Goal: Transaction & Acquisition: Purchase product/service

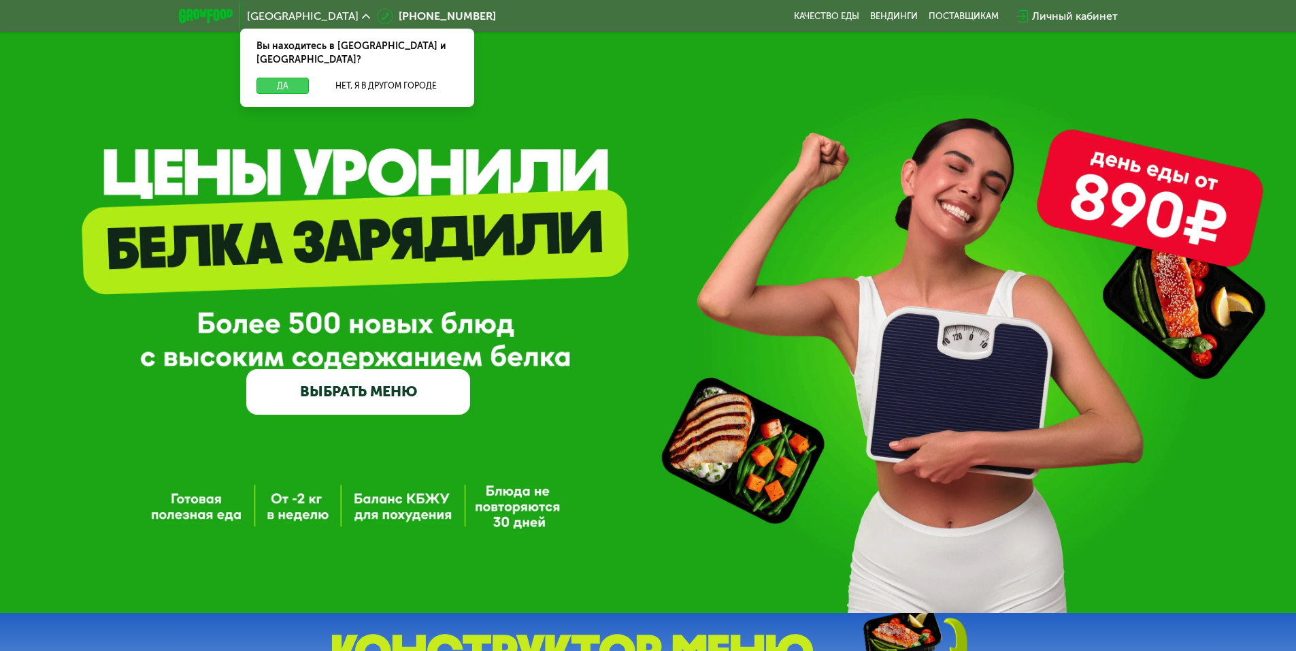
click at [276, 78] on button "Да" at bounding box center [283, 86] width 52 height 16
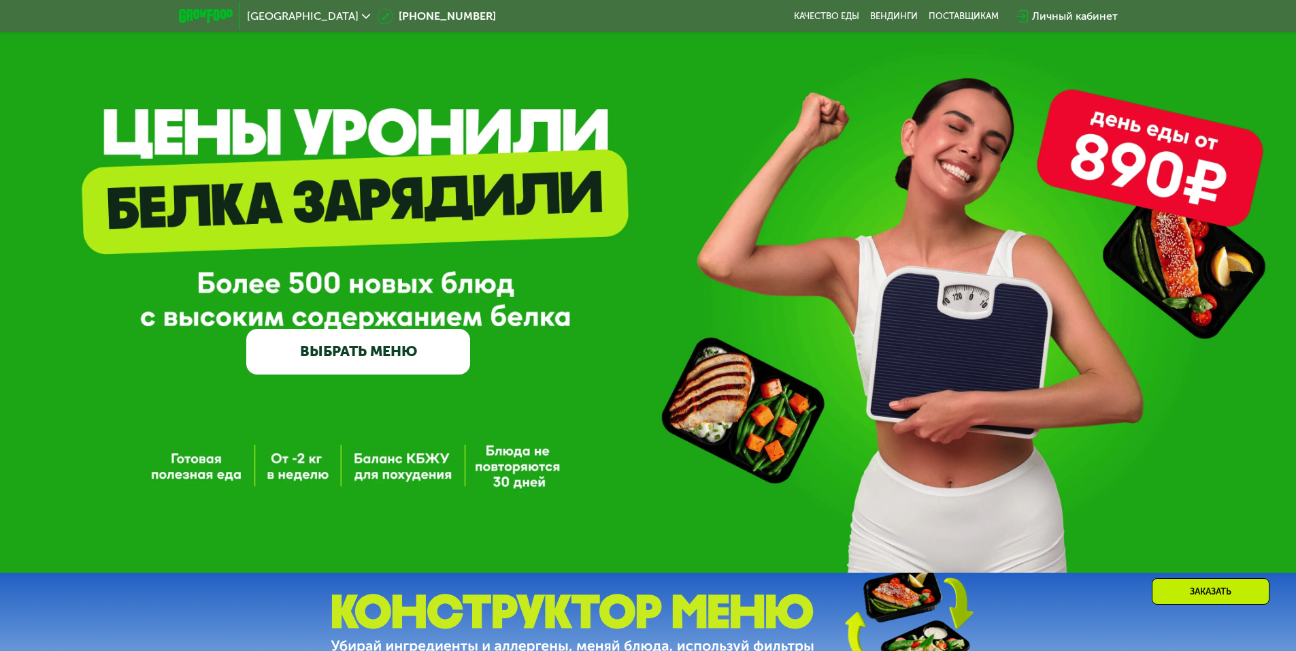
scroll to position [272, 0]
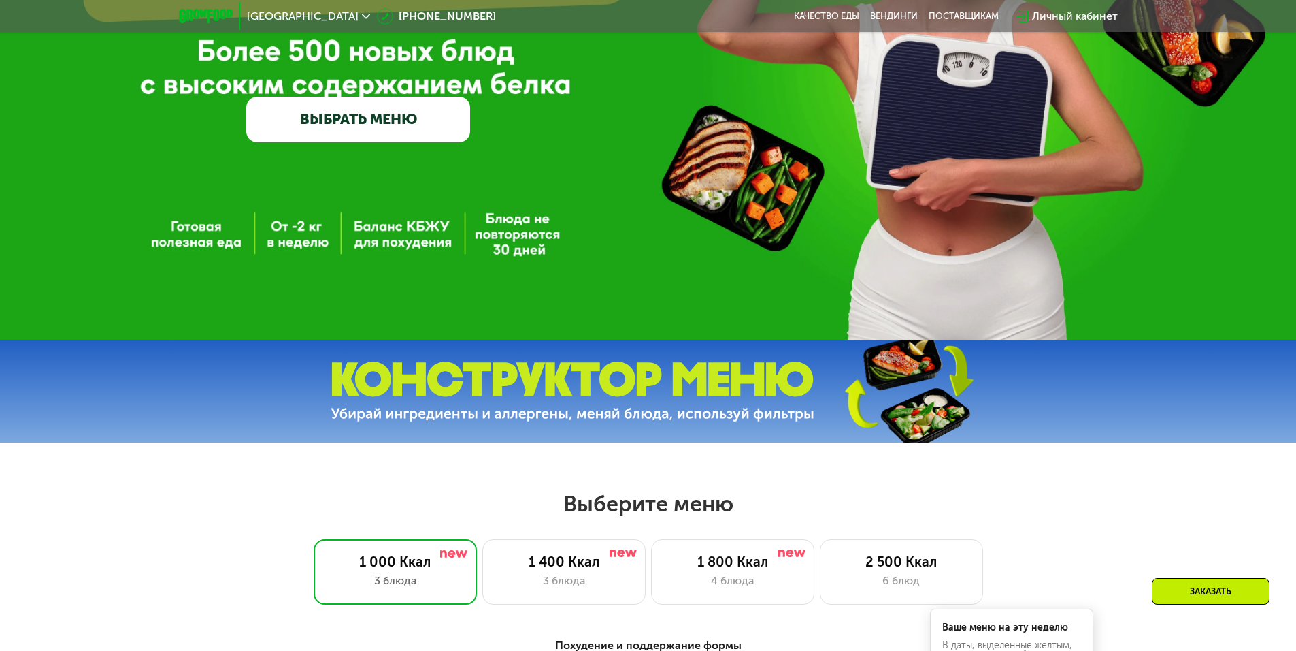
click at [385, 127] on link "ВЫБРАТЬ МЕНЮ" at bounding box center [358, 119] width 224 height 45
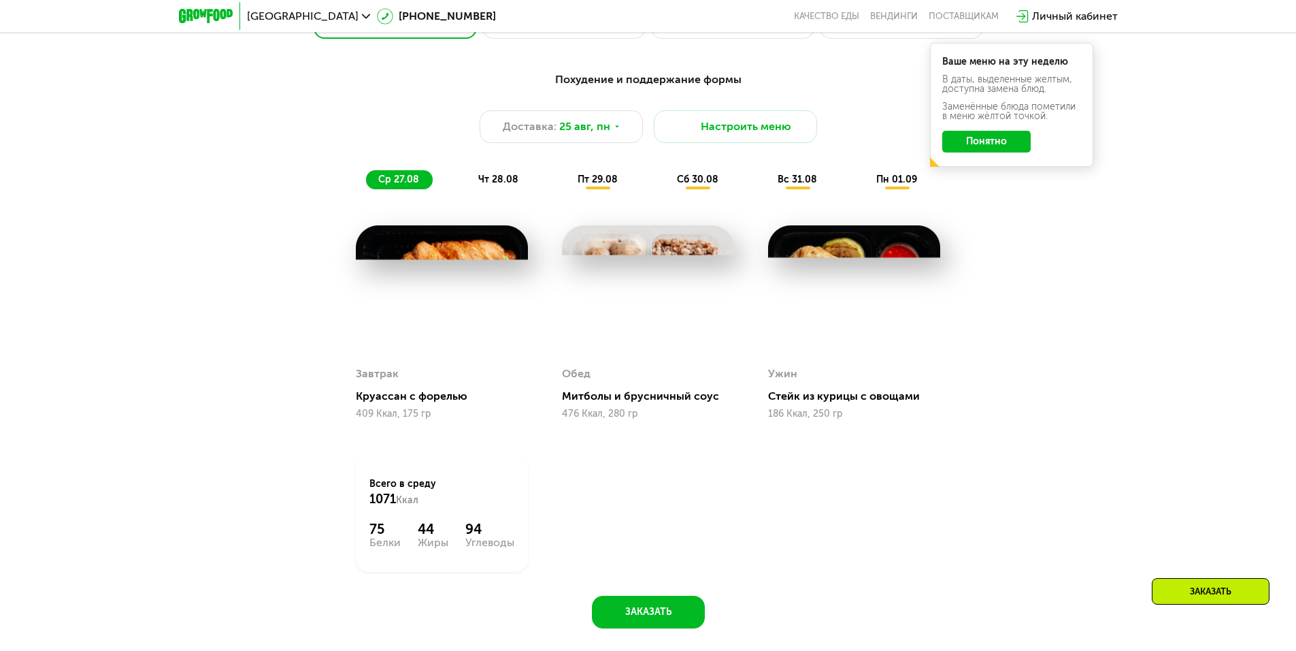
scroll to position [871, 0]
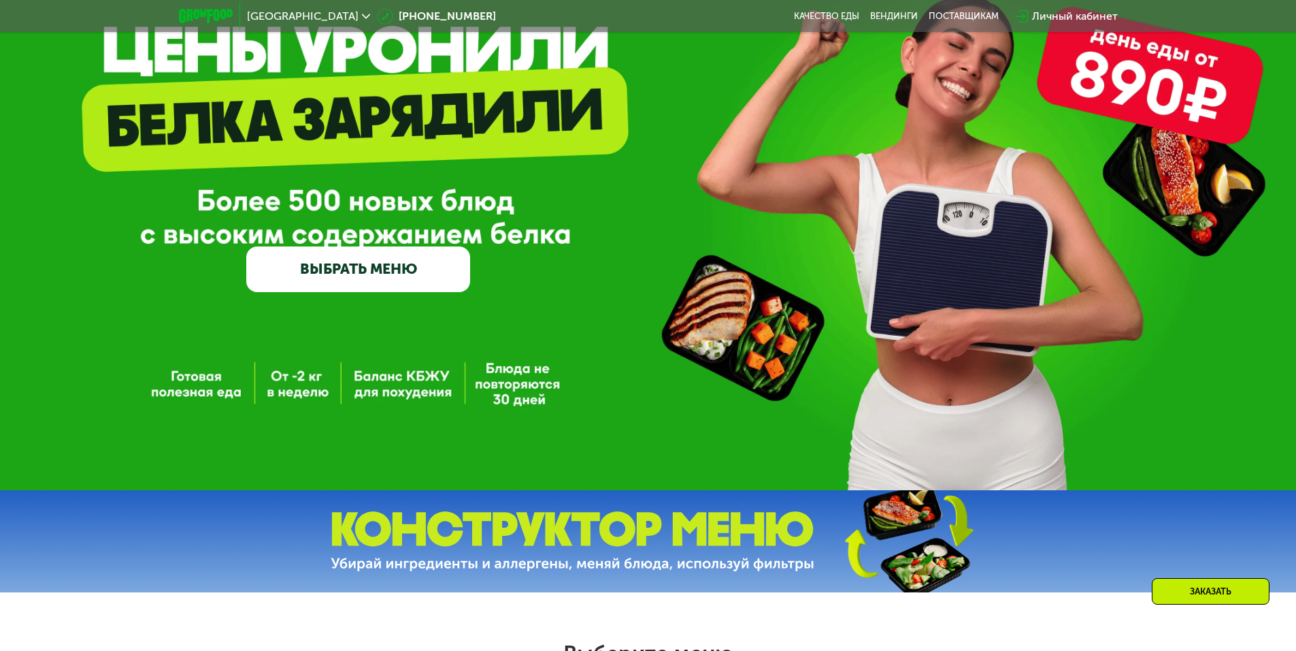
click at [403, 286] on link "ВЫБРАТЬ МЕНЮ" at bounding box center [358, 268] width 224 height 45
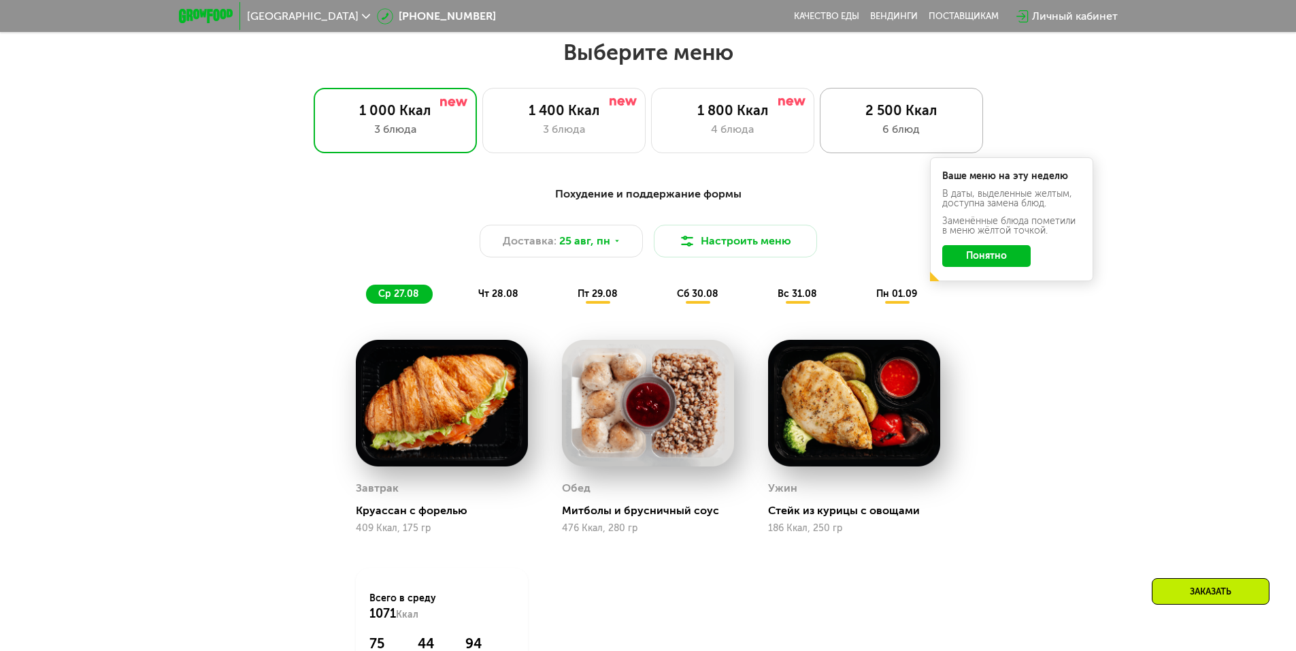
scroll to position [636, 0]
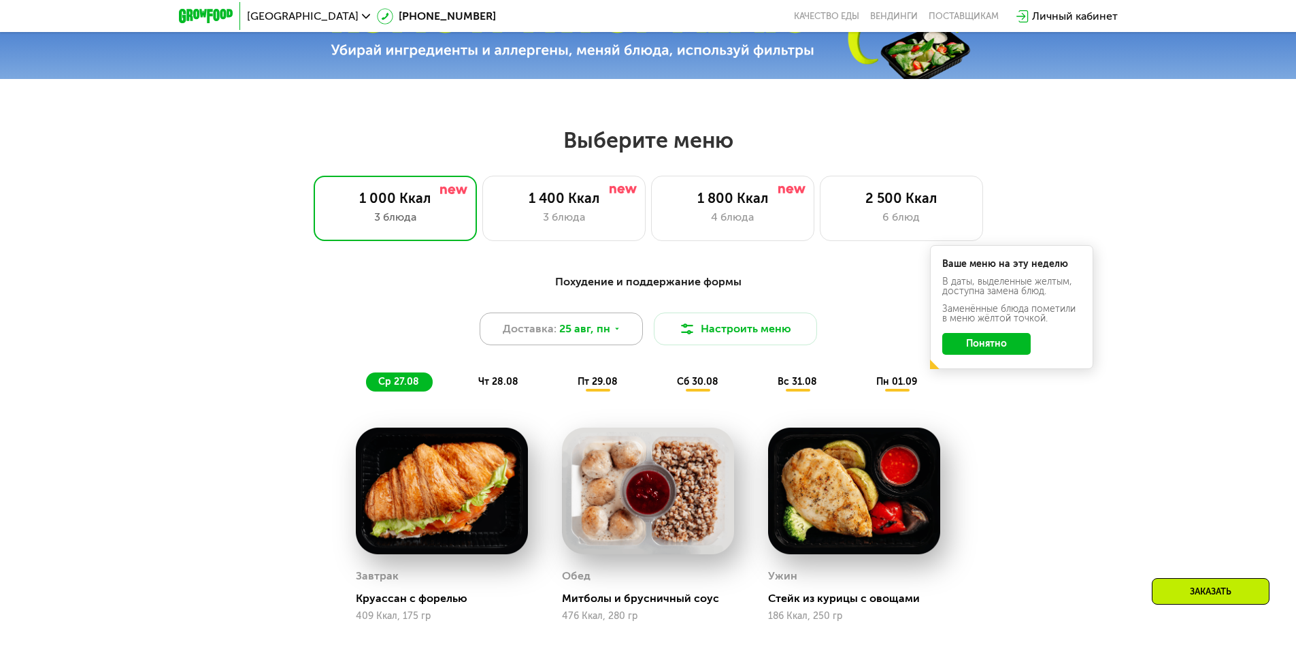
click at [591, 337] on span "25 авг, пн" at bounding box center [584, 329] width 51 height 16
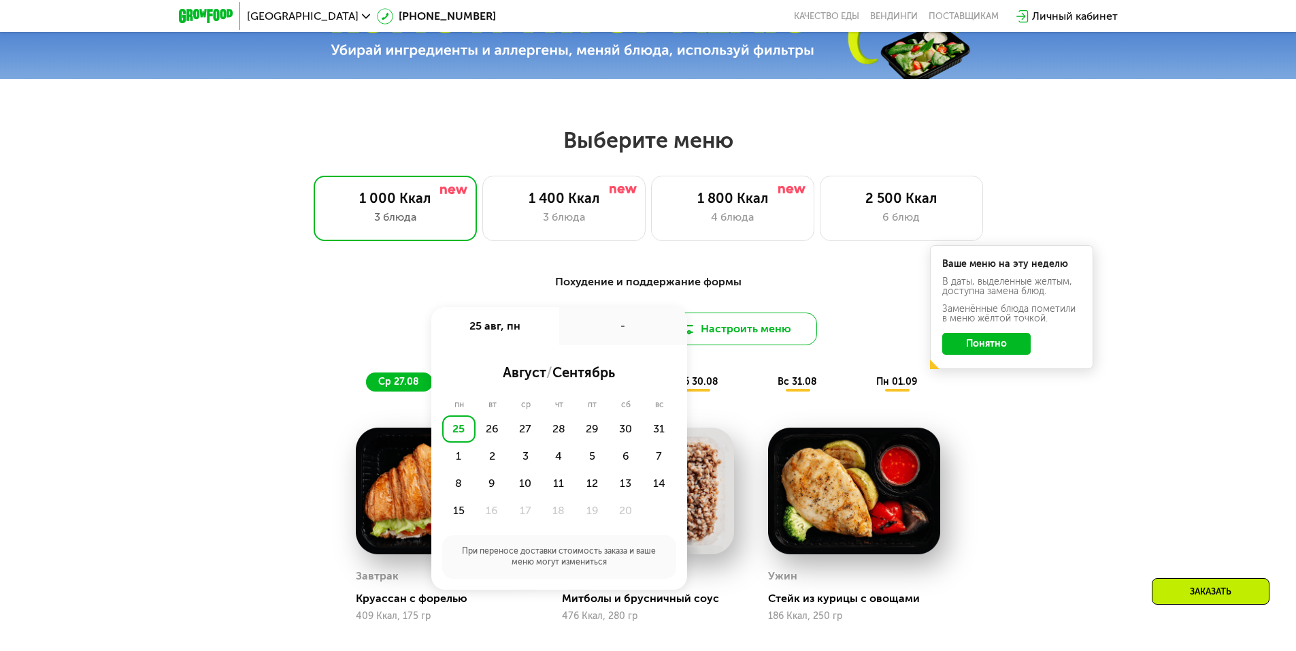
click at [740, 333] on button "Настроить меню" at bounding box center [735, 328] width 163 height 33
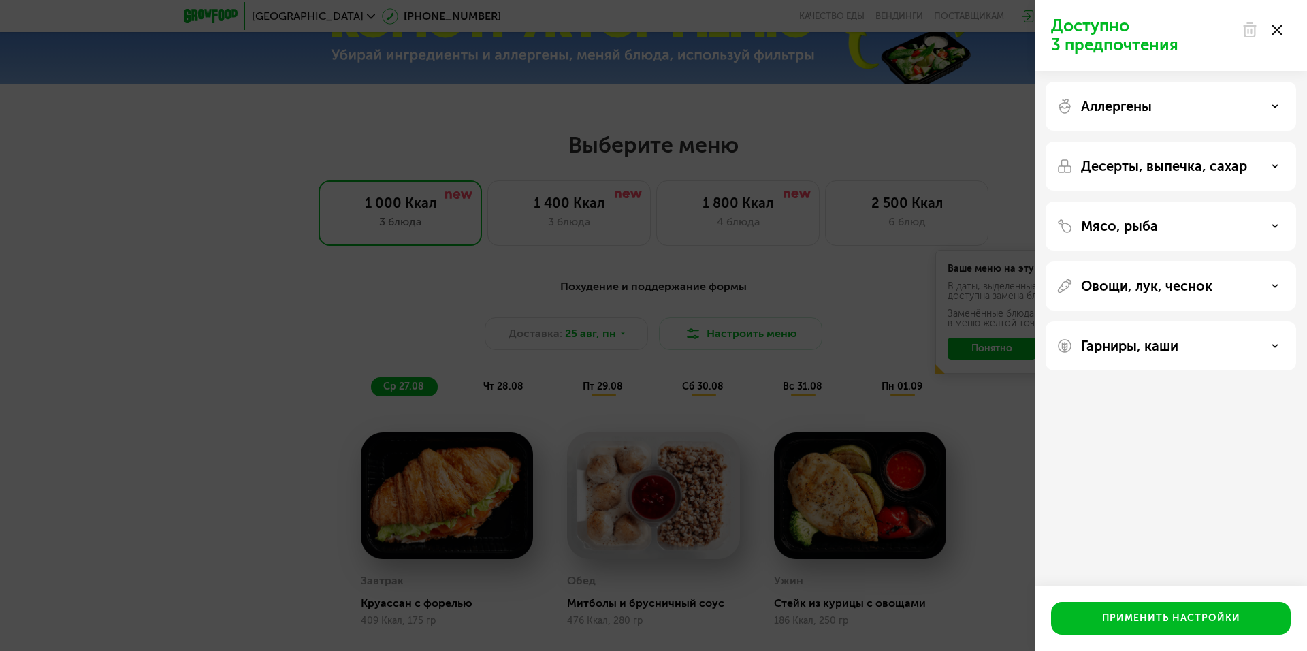
click at [1162, 142] on div "Аллергены" at bounding box center [1170, 166] width 250 height 49
click at [1140, 108] on p "Аллергены" at bounding box center [1116, 106] width 71 height 16
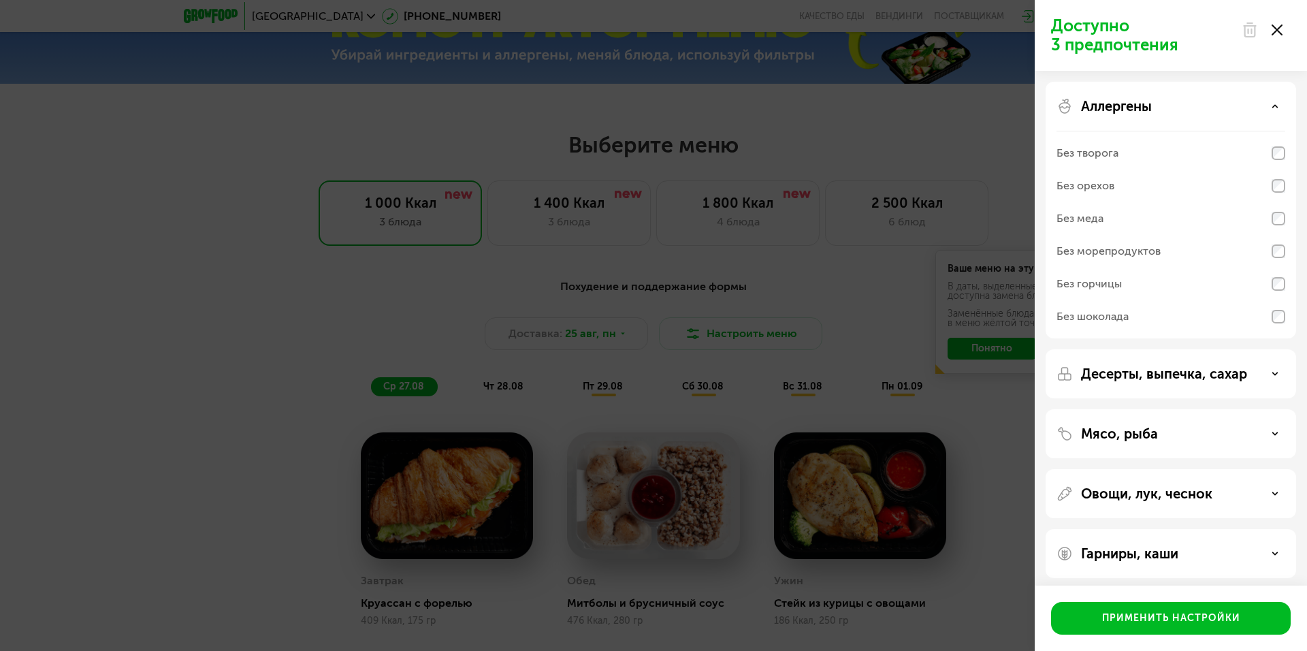
click at [1138, 108] on p "Аллергены" at bounding box center [1116, 106] width 71 height 16
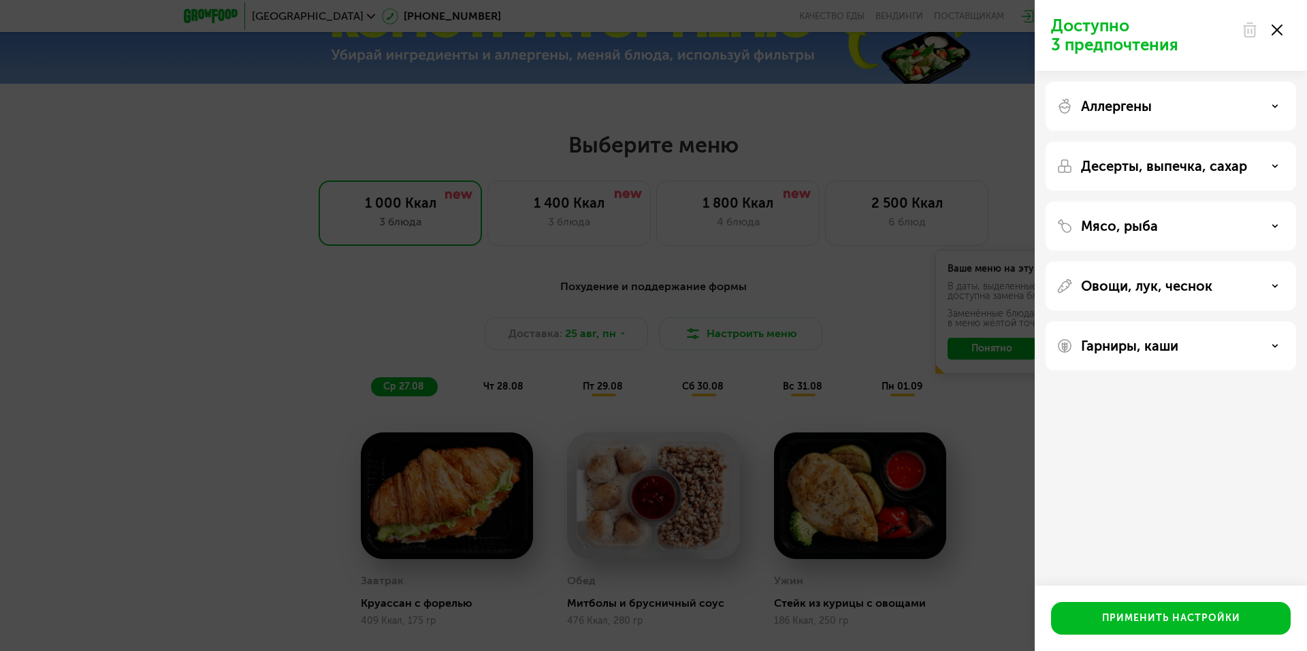
click at [1183, 201] on div "Десерты, выпечка, сахар" at bounding box center [1170, 225] width 250 height 49
click at [1187, 164] on p "Десерты, выпечка, сахар" at bounding box center [1164, 166] width 166 height 16
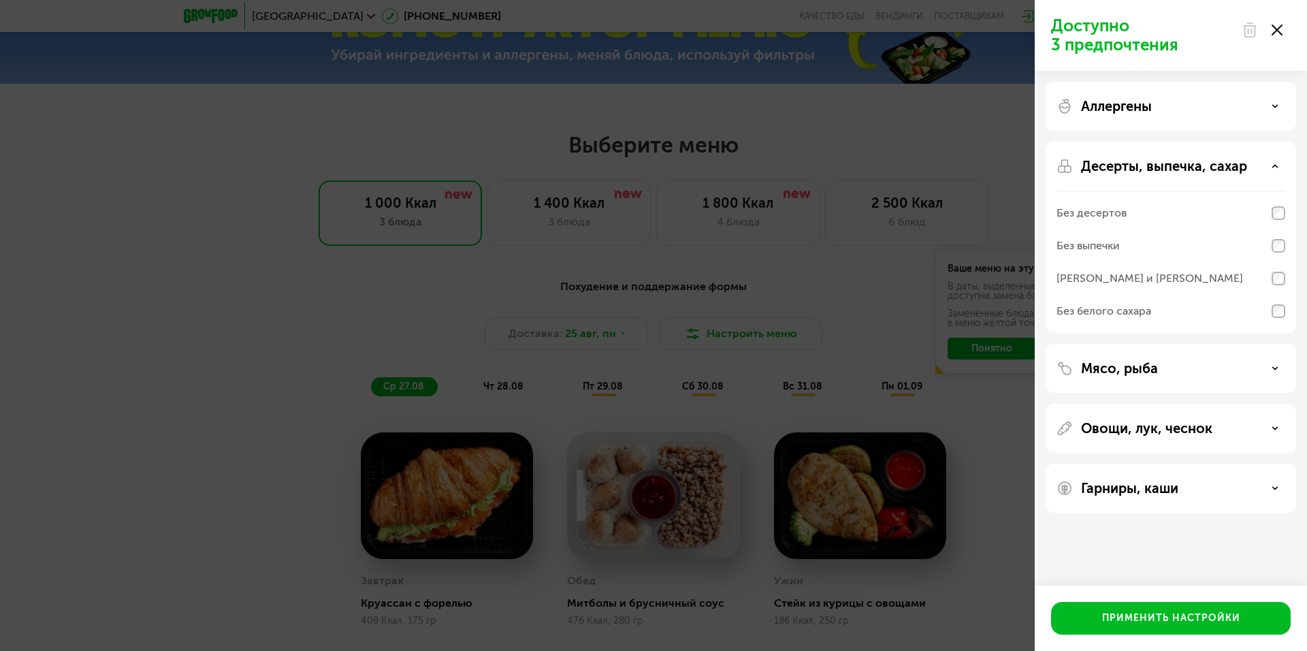
click at [1142, 170] on p "Десерты, выпечка, сахар" at bounding box center [1164, 166] width 166 height 16
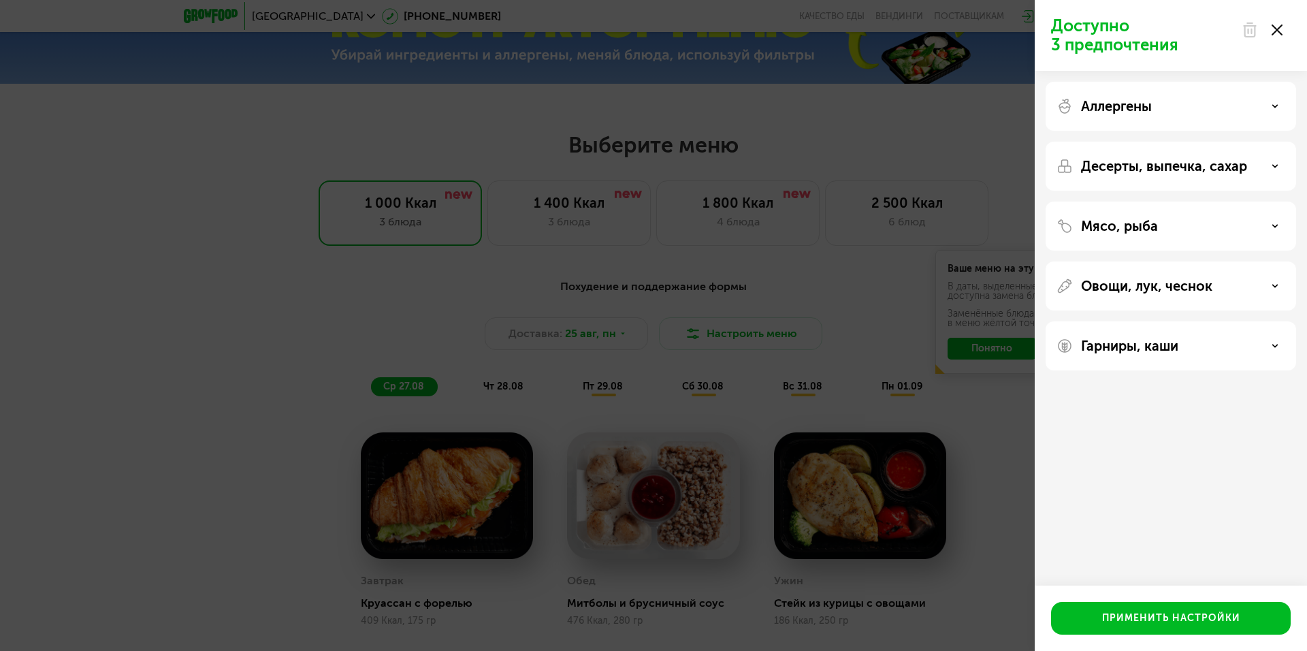
click at [1154, 350] on p "Гарниры, каши" at bounding box center [1129, 346] width 97 height 16
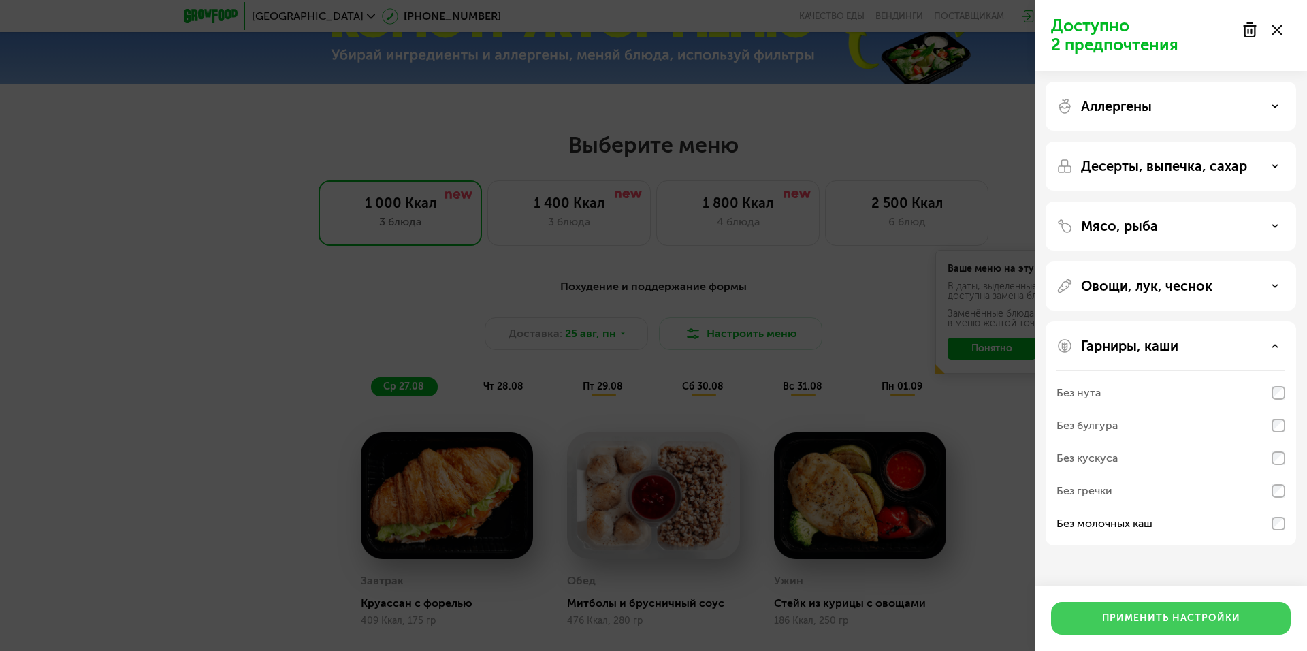
click at [1127, 621] on div "Применить настройки" at bounding box center [1171, 618] width 138 height 14
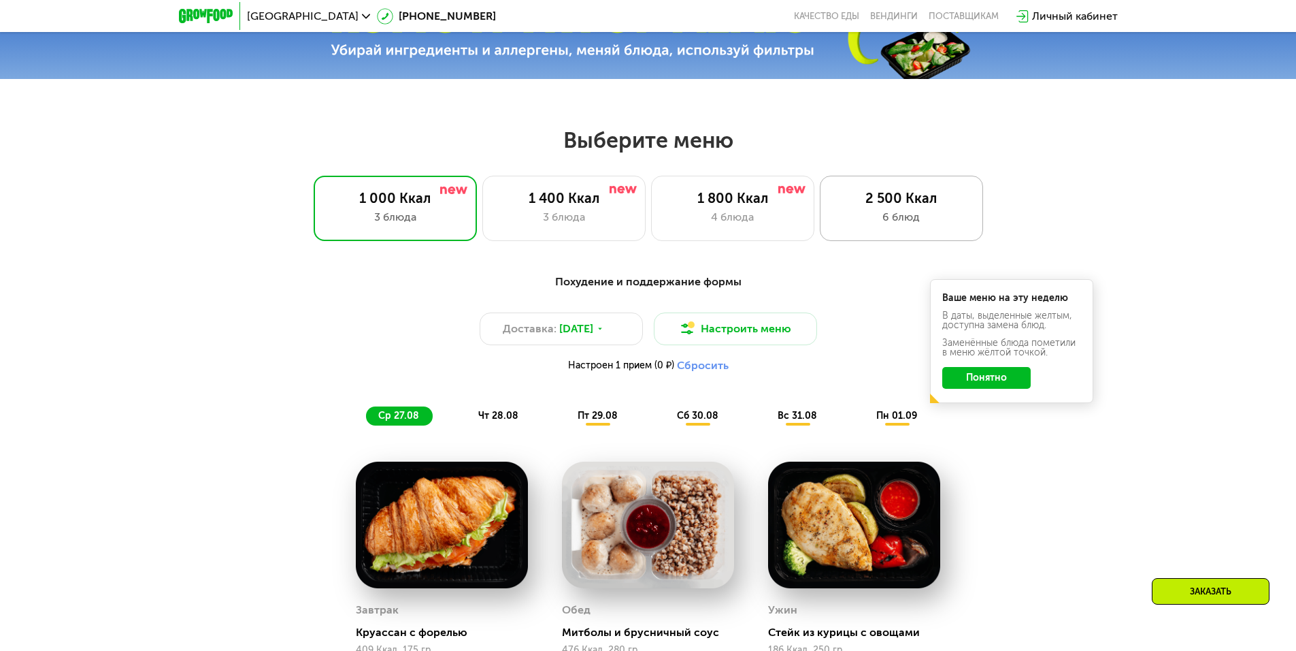
click at [873, 233] on div "2 500 Ккал 6 блюд" at bounding box center [901, 208] width 163 height 65
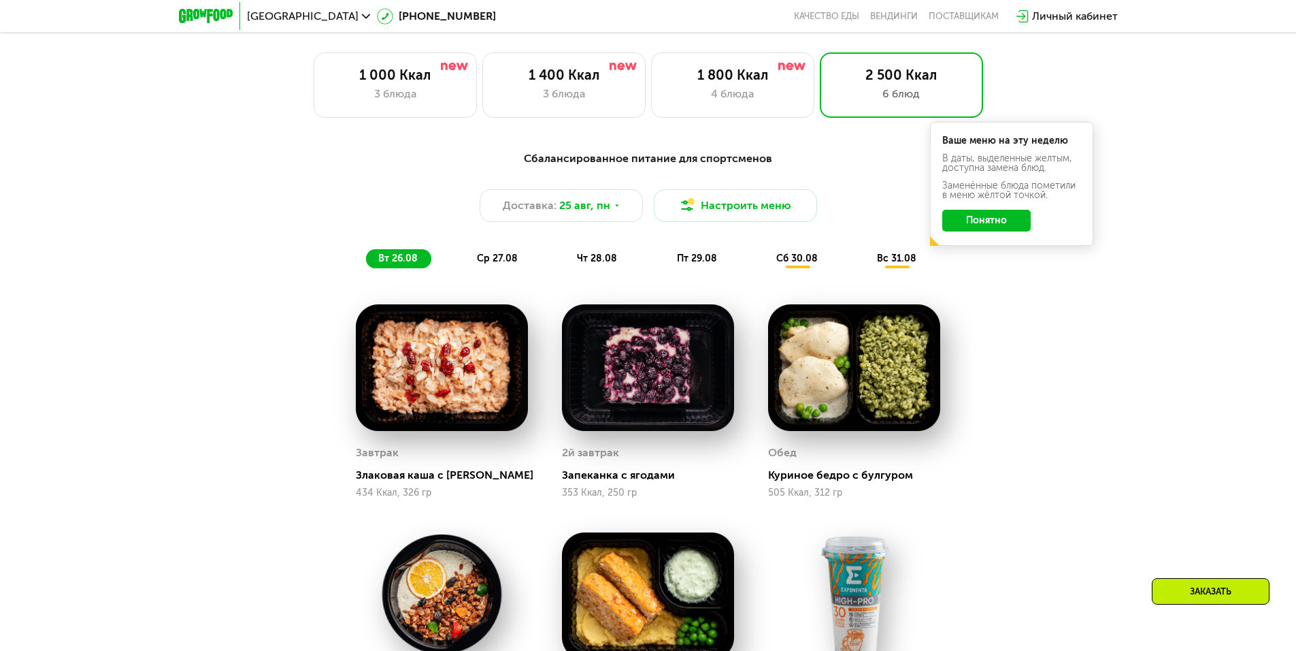
scroll to position [704, 0]
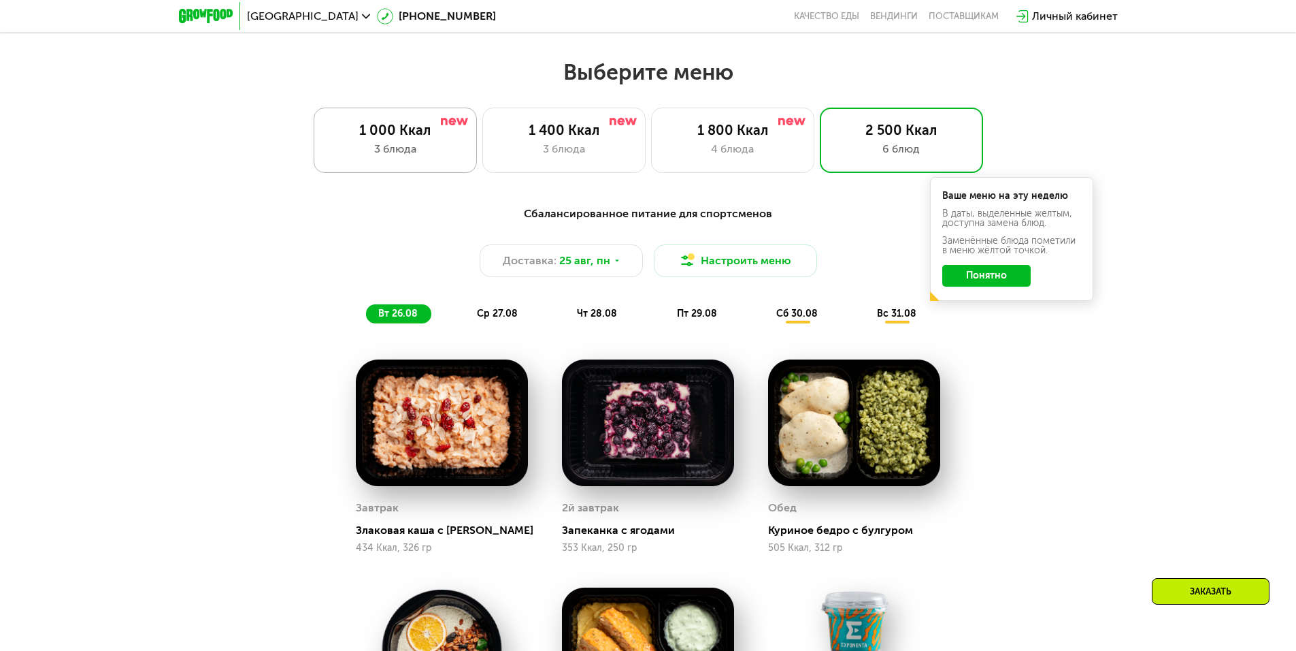
click at [429, 138] on div "1 000 Ккал" at bounding box center [395, 130] width 135 height 16
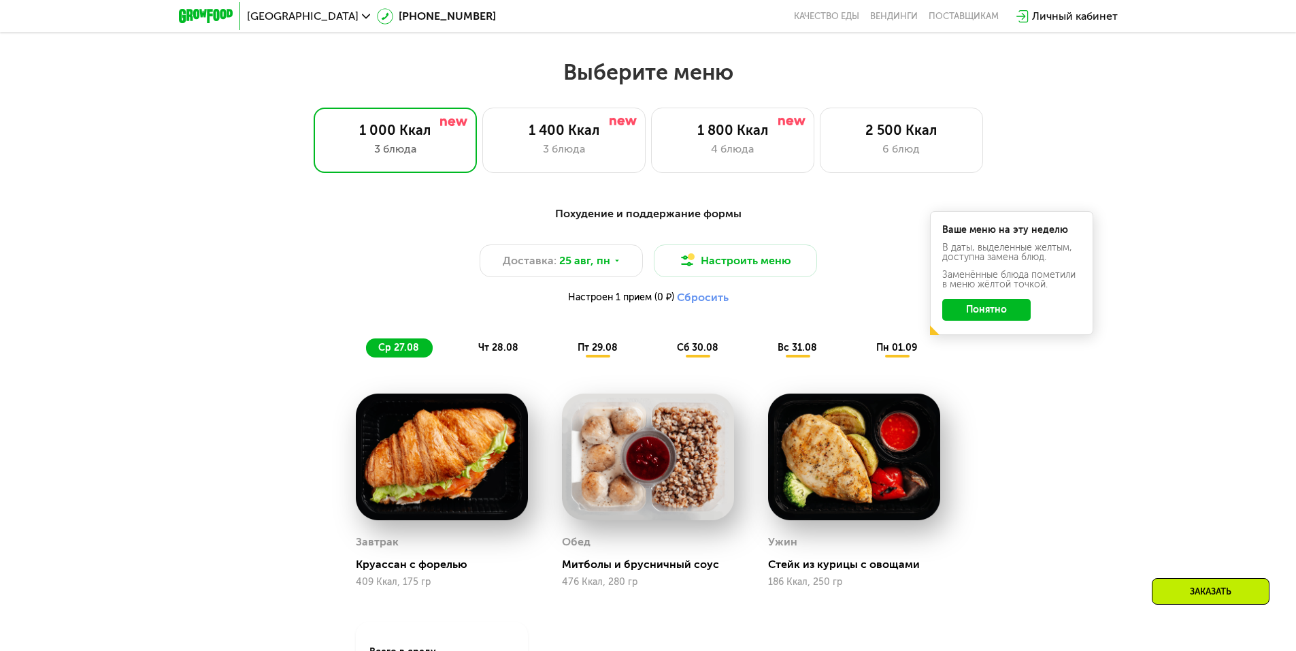
click at [991, 311] on button "Понятно" at bounding box center [986, 310] width 88 height 22
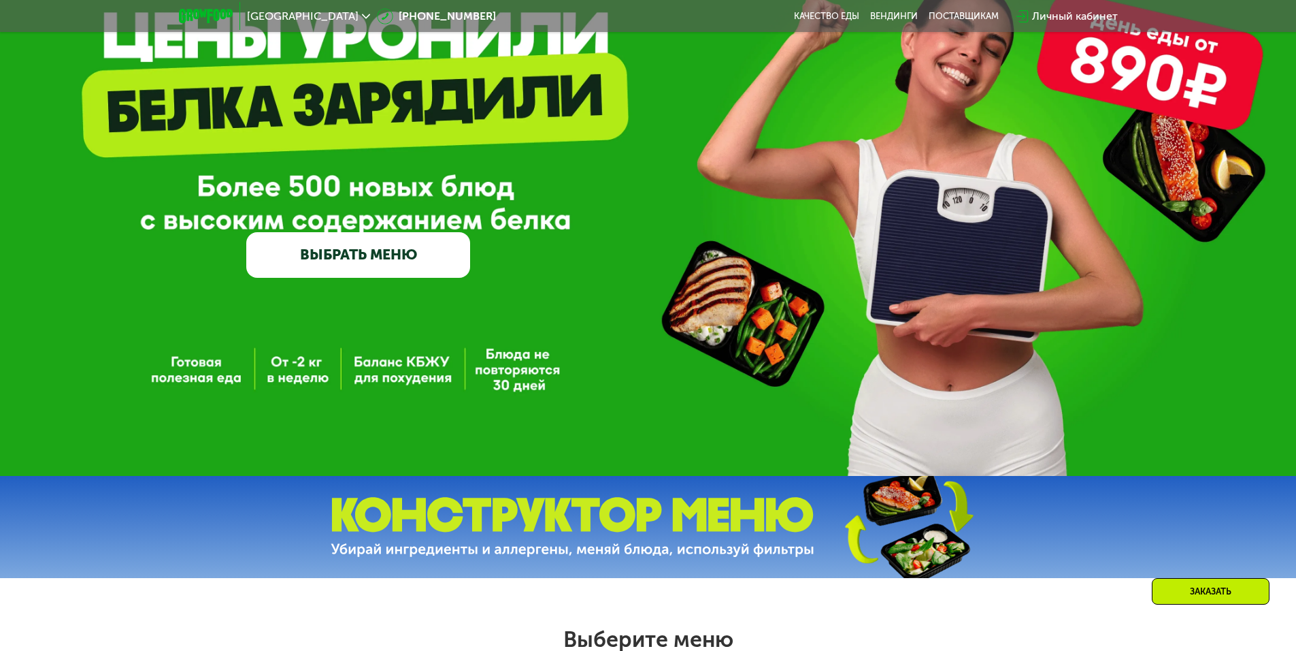
scroll to position [136, 0]
click at [405, 263] on link "ВЫБРАТЬ МЕНЮ" at bounding box center [358, 255] width 224 height 45
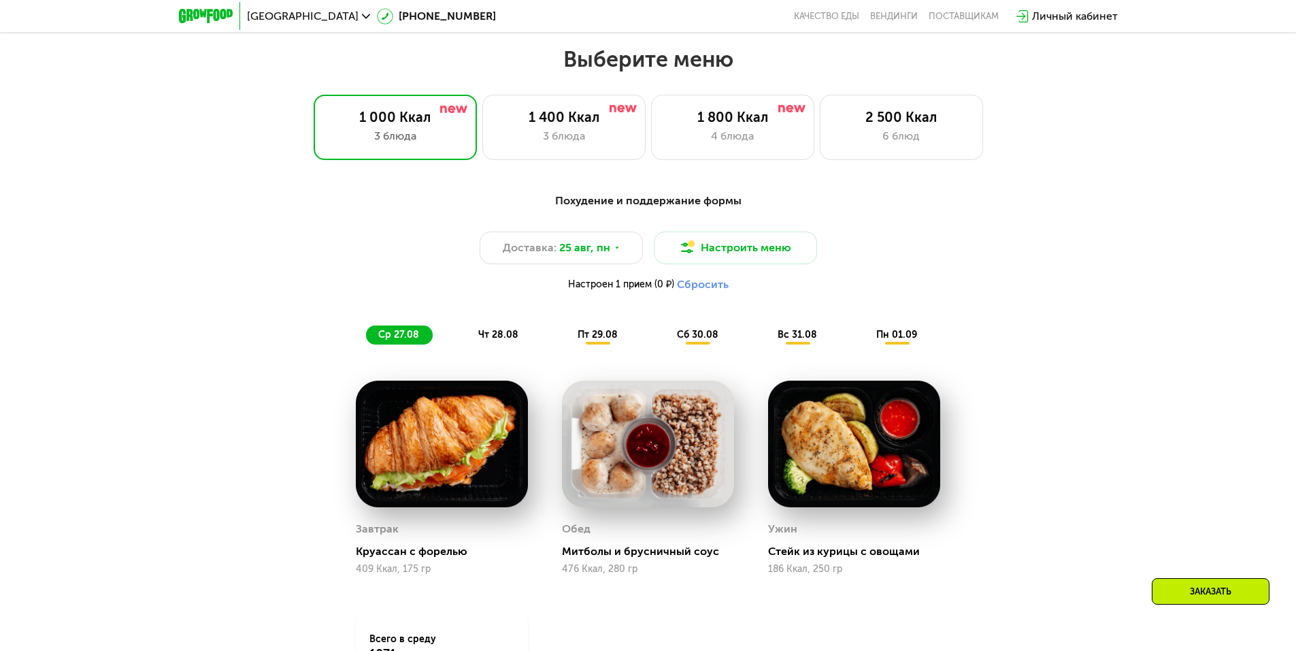
scroll to position [735, 0]
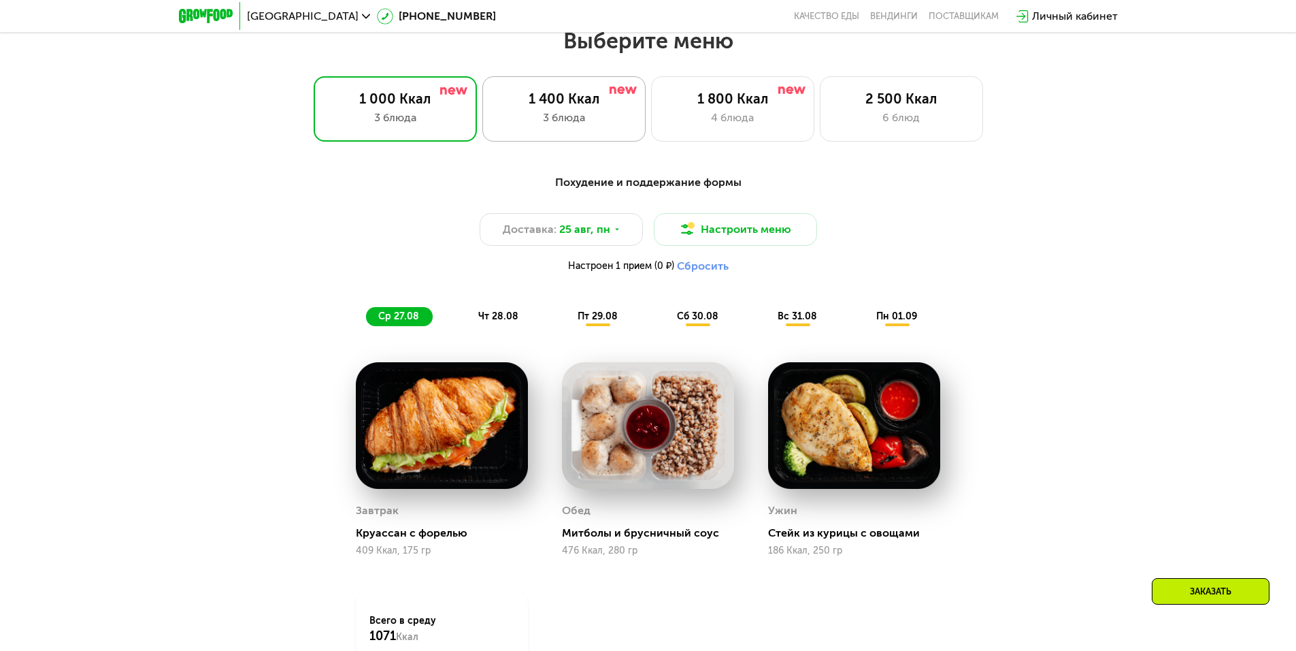
click at [589, 126] on div "3 блюда" at bounding box center [564, 118] width 135 height 16
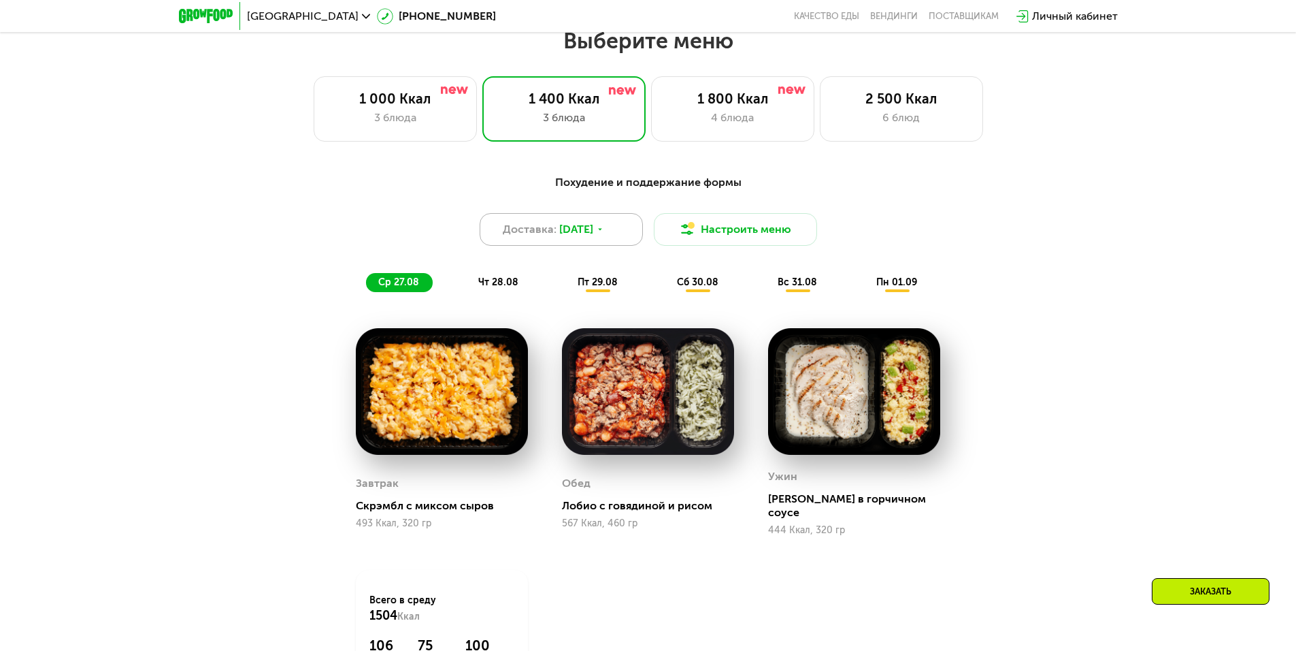
click at [591, 235] on span "[DATE]" at bounding box center [576, 229] width 34 height 16
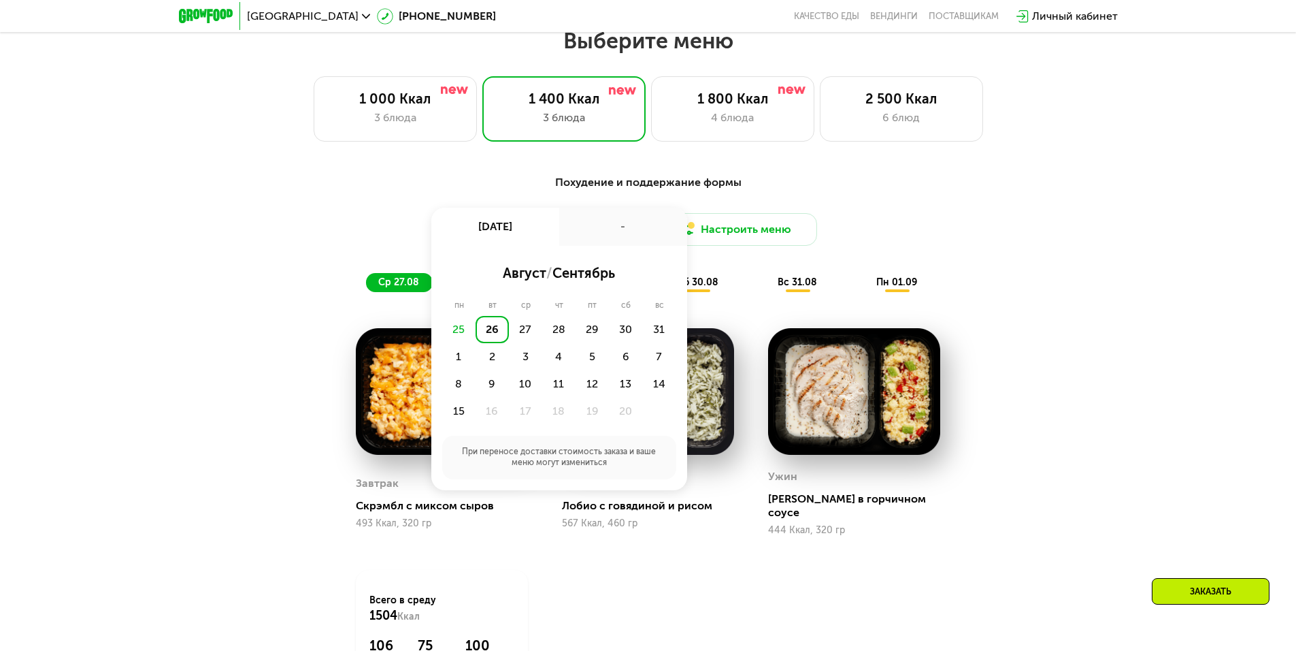
click at [1056, 287] on div "Похудение и поддержание формы Доставка: [DATE] авг, вт - август / сентябрь пн в…" at bounding box center [648, 233] width 822 height 134
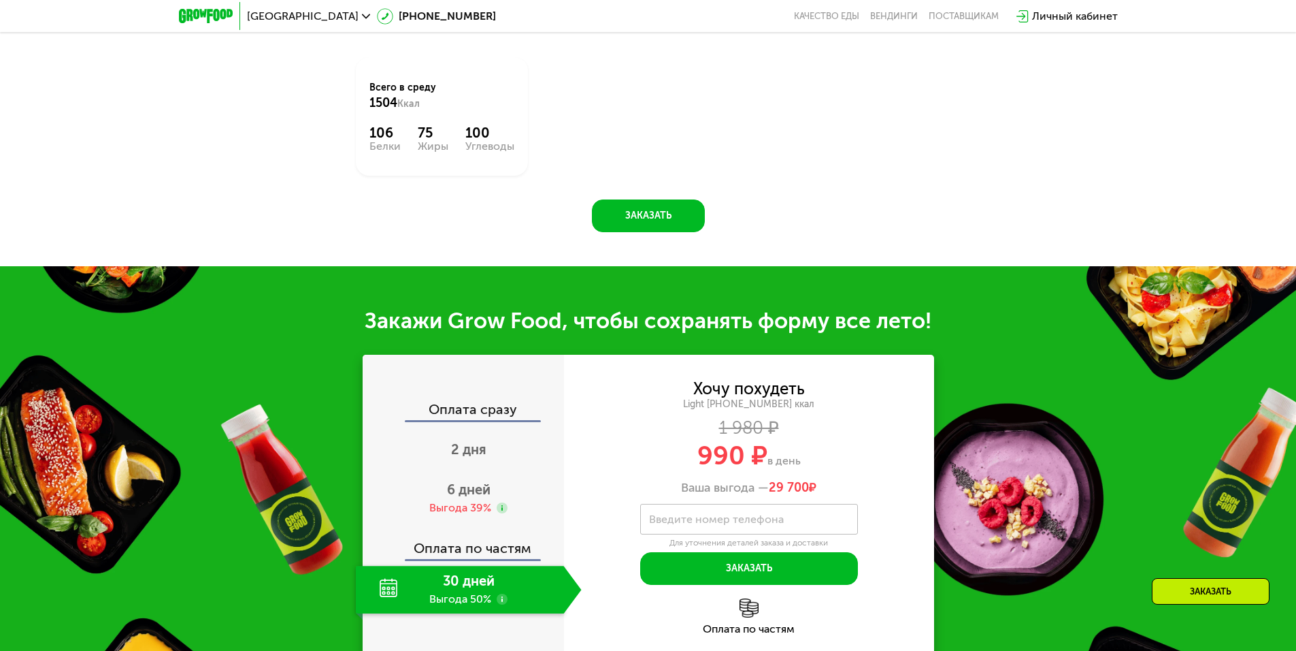
scroll to position [1279, 0]
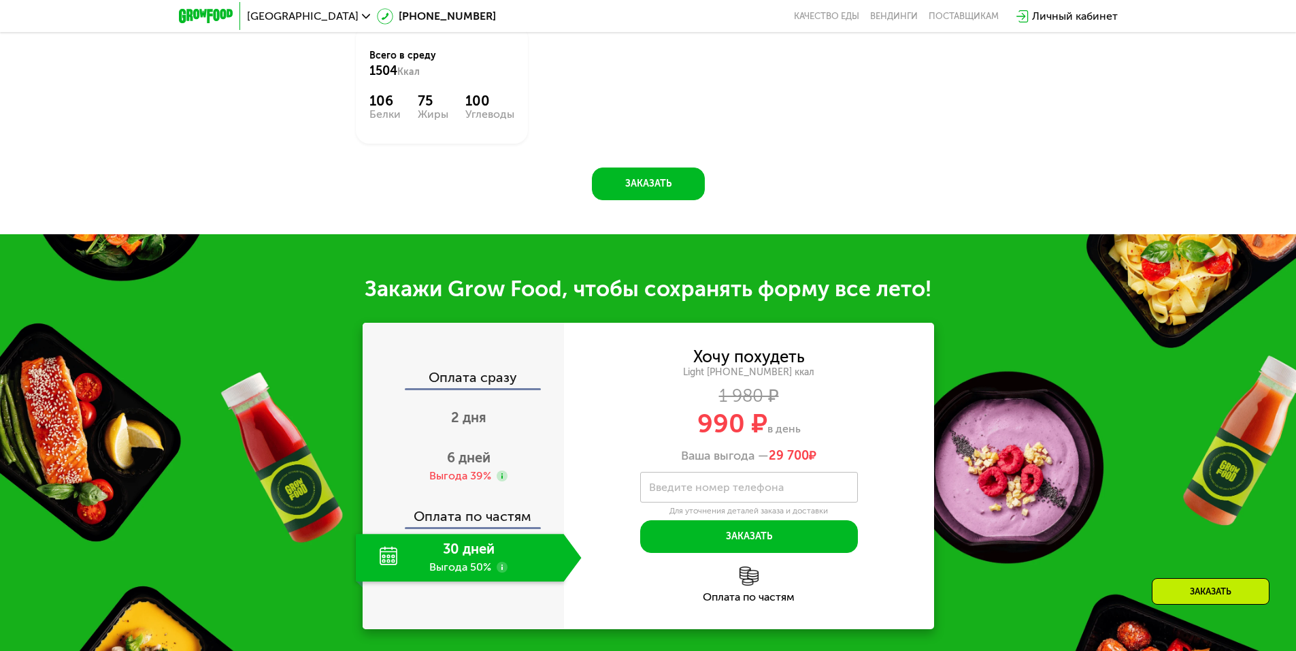
click at [459, 542] on div "30 дней Выгода 50%" at bounding box center [460, 558] width 208 height 48
click at [501, 561] on use at bounding box center [502, 566] width 11 height 11
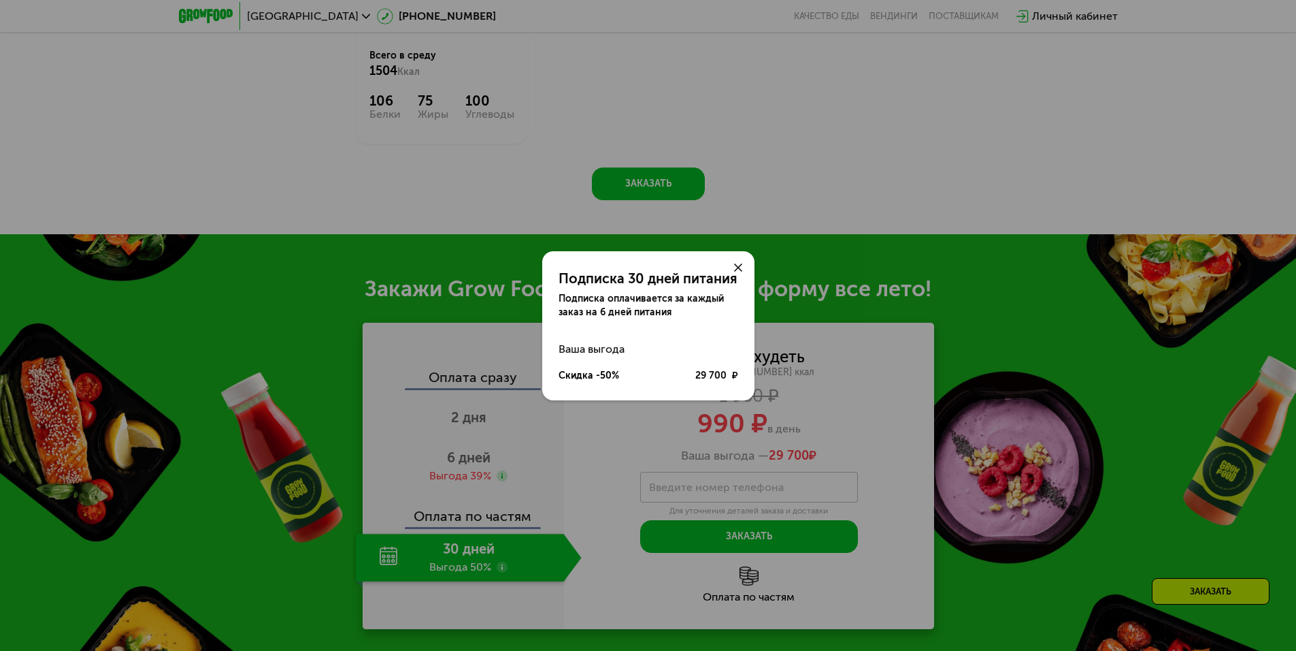
click at [741, 267] on icon at bounding box center [738, 267] width 8 height 8
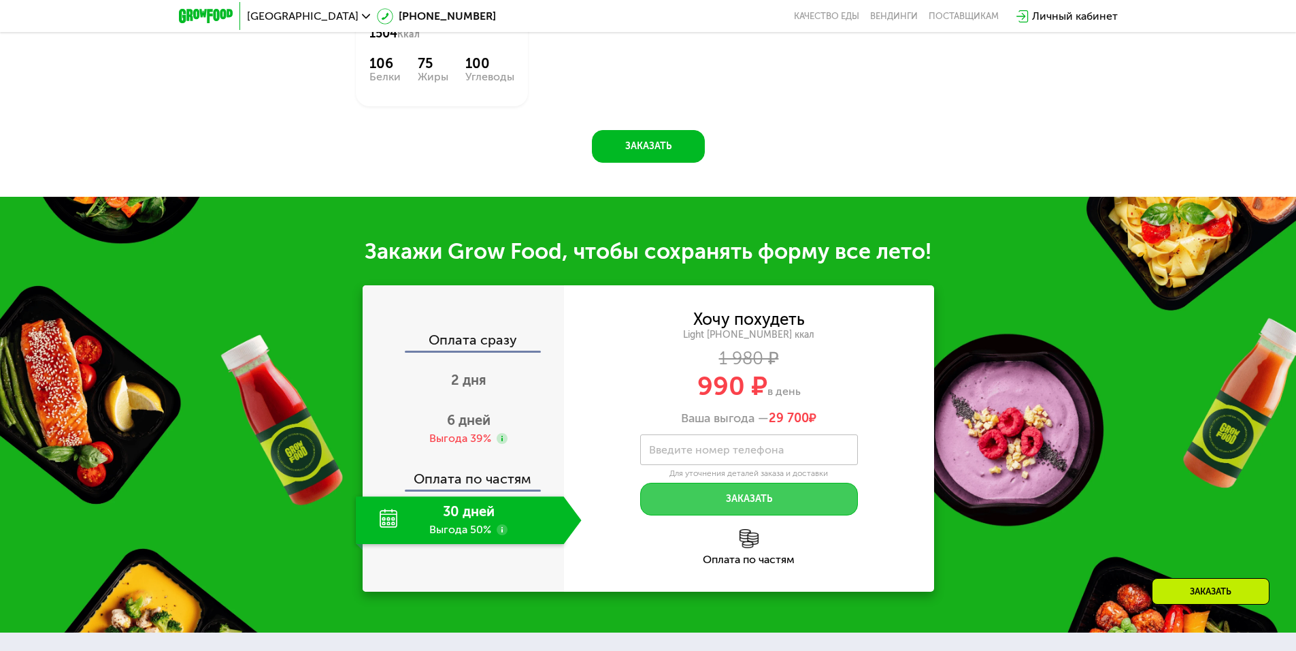
scroll to position [1347, 0]
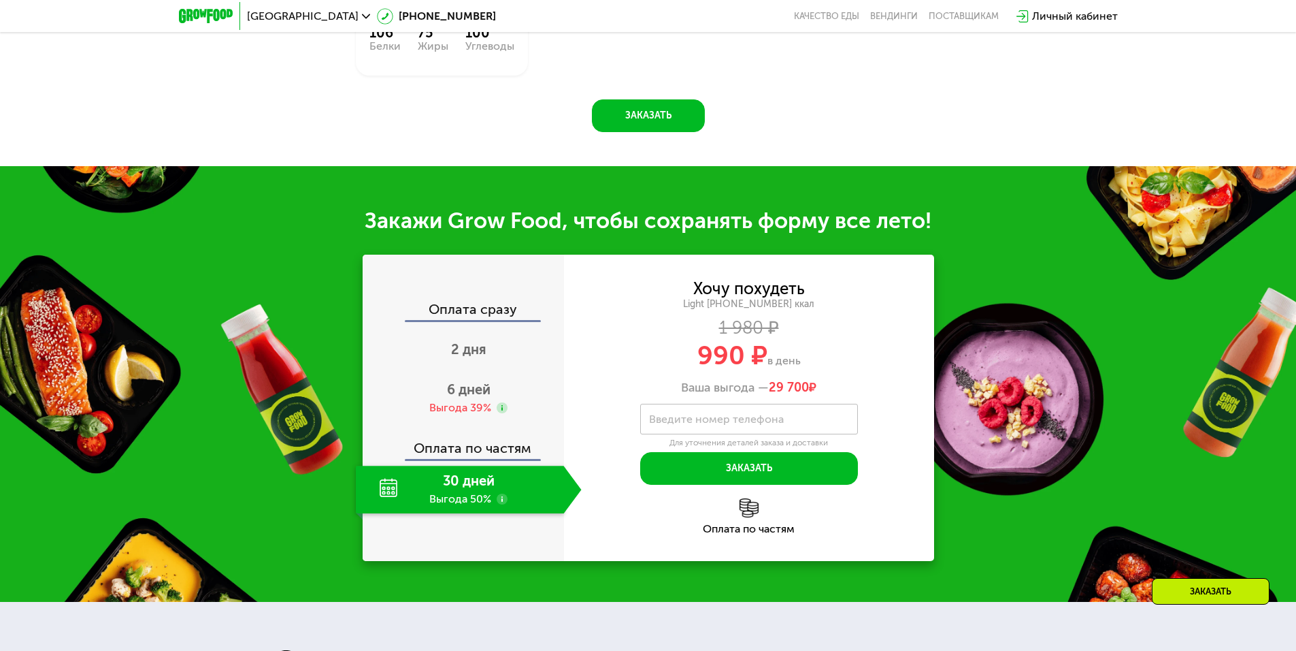
click at [733, 415] on label "Введите номер телефона" at bounding box center [716, 418] width 135 height 7
click at [733, 409] on input "Введите номер телефона" at bounding box center [749, 419] width 218 height 31
click at [1097, 404] on div "Закажи Grow Food, чтобы сохранять форму все лето! Оплата сразу 2 дня 6 дней Выг…" at bounding box center [648, 384] width 1296 height 436
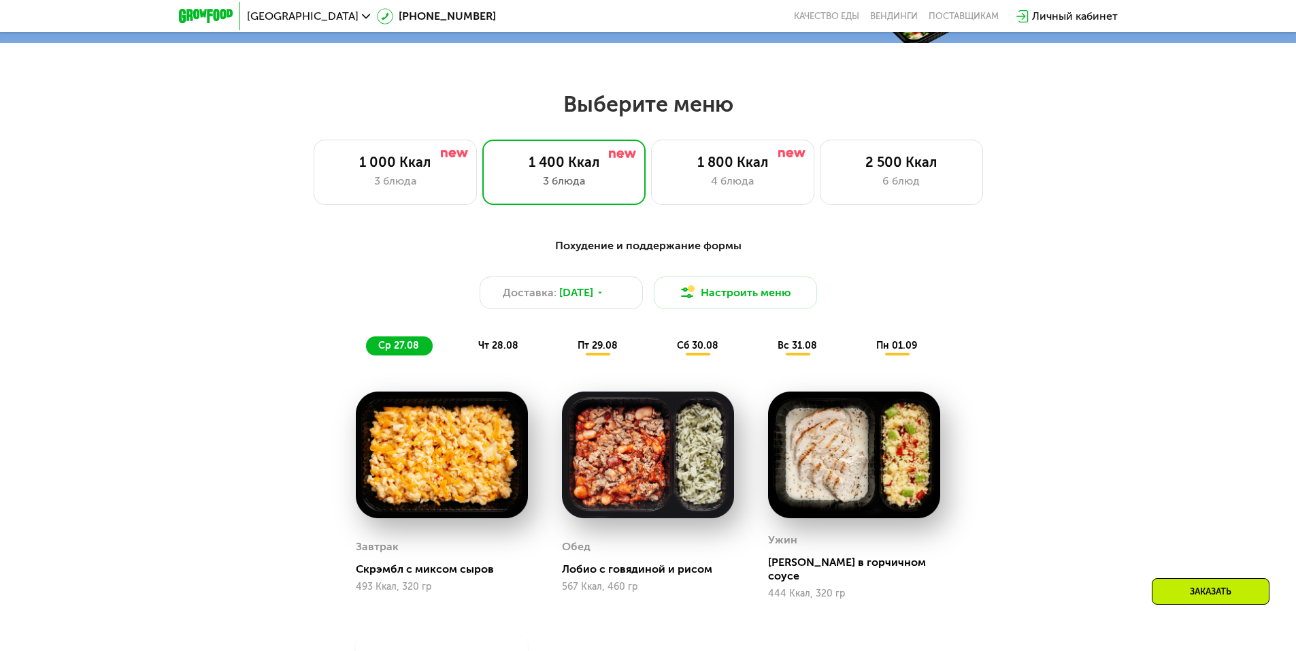
scroll to position [667, 0]
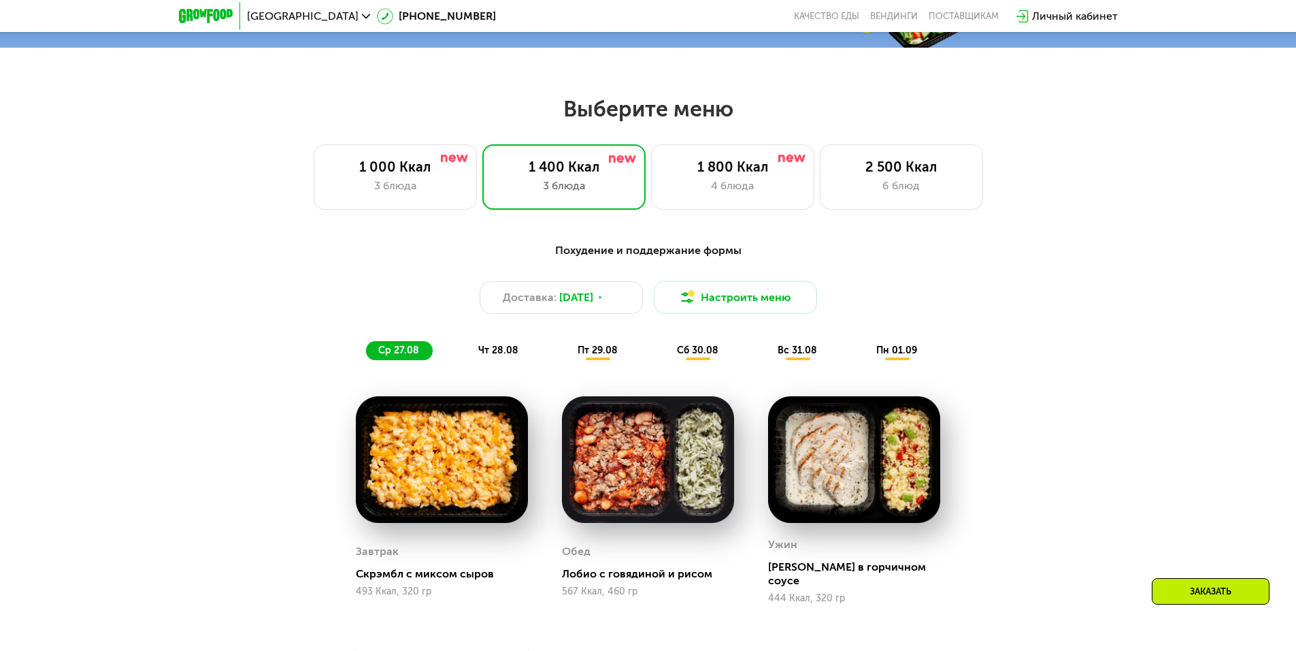
click at [902, 356] on span "пн 01.09" at bounding box center [896, 350] width 41 height 12
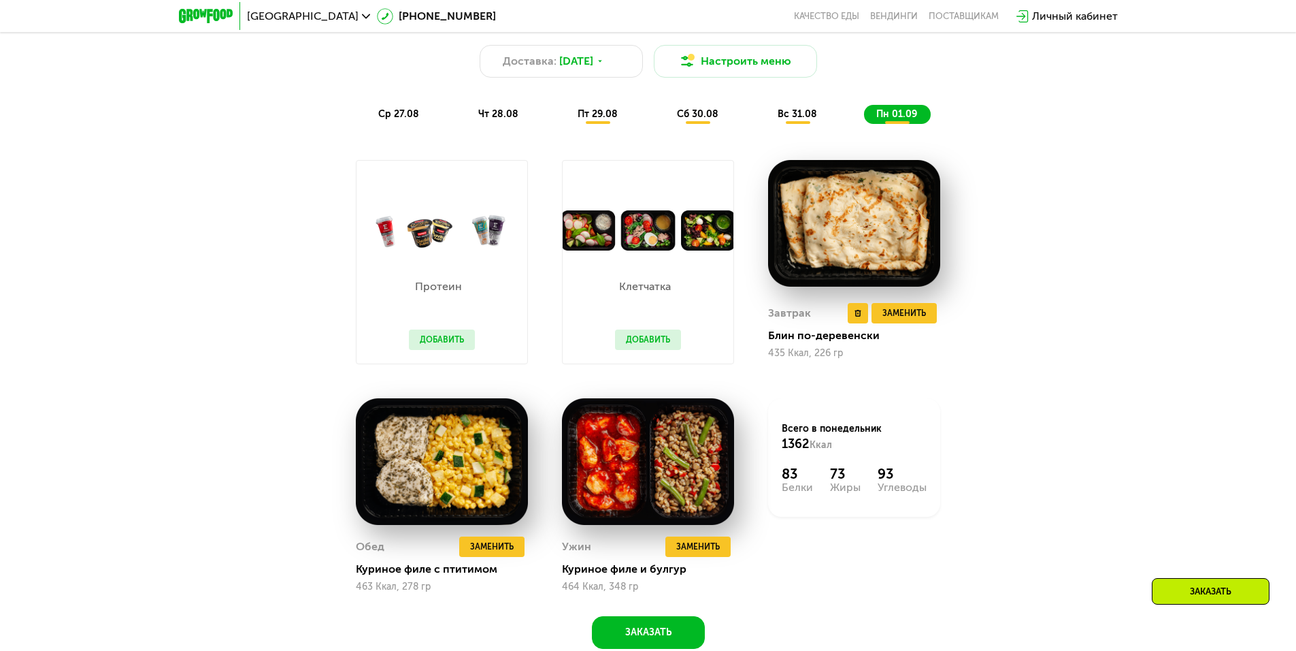
scroll to position [871, 0]
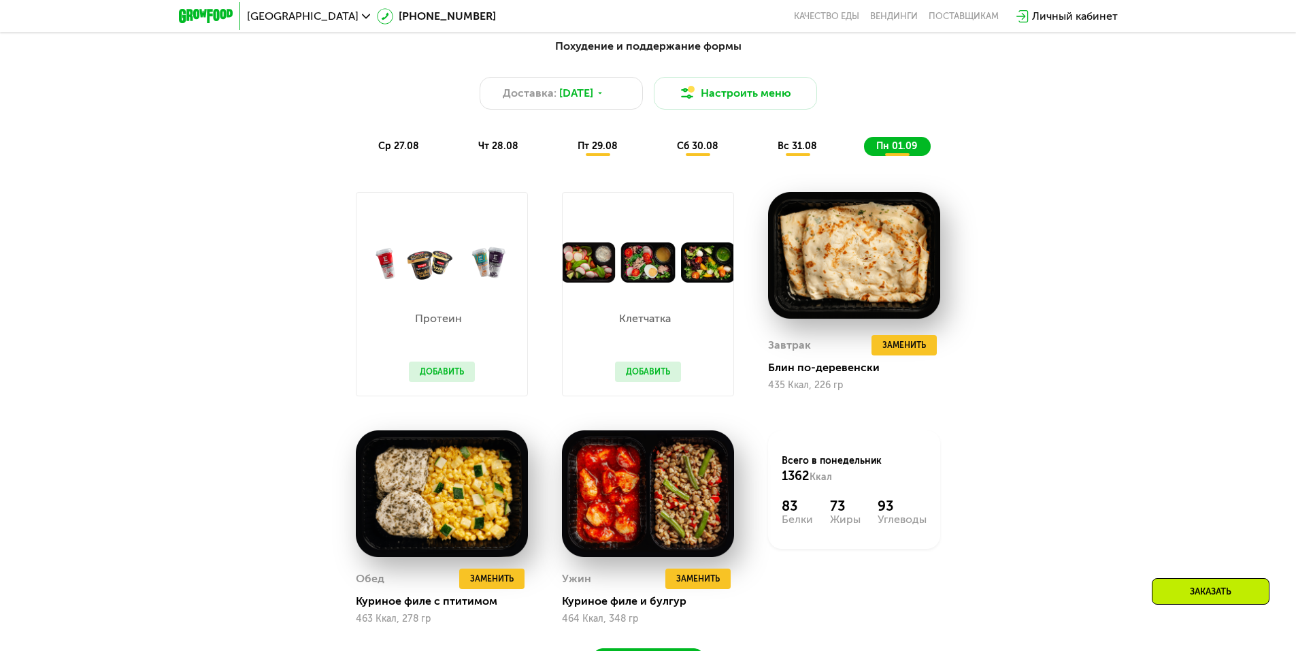
click at [806, 152] on span "вс 31.08" at bounding box center [797, 146] width 39 height 12
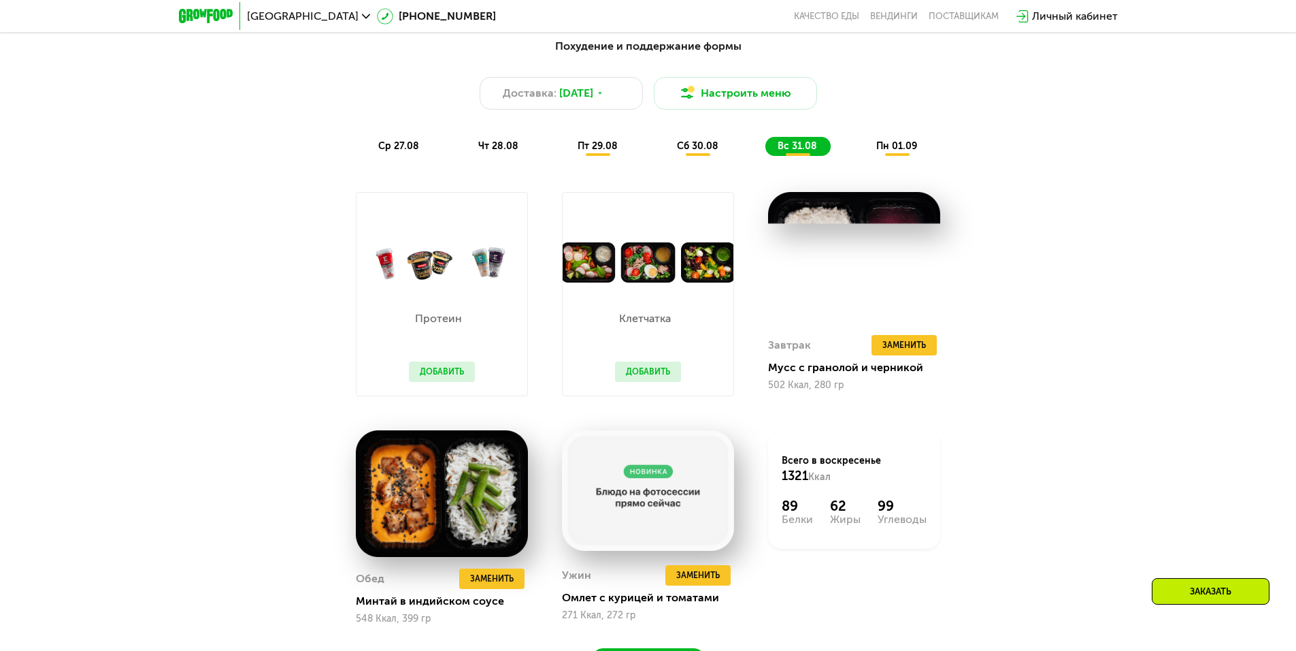
scroll to position [939, 0]
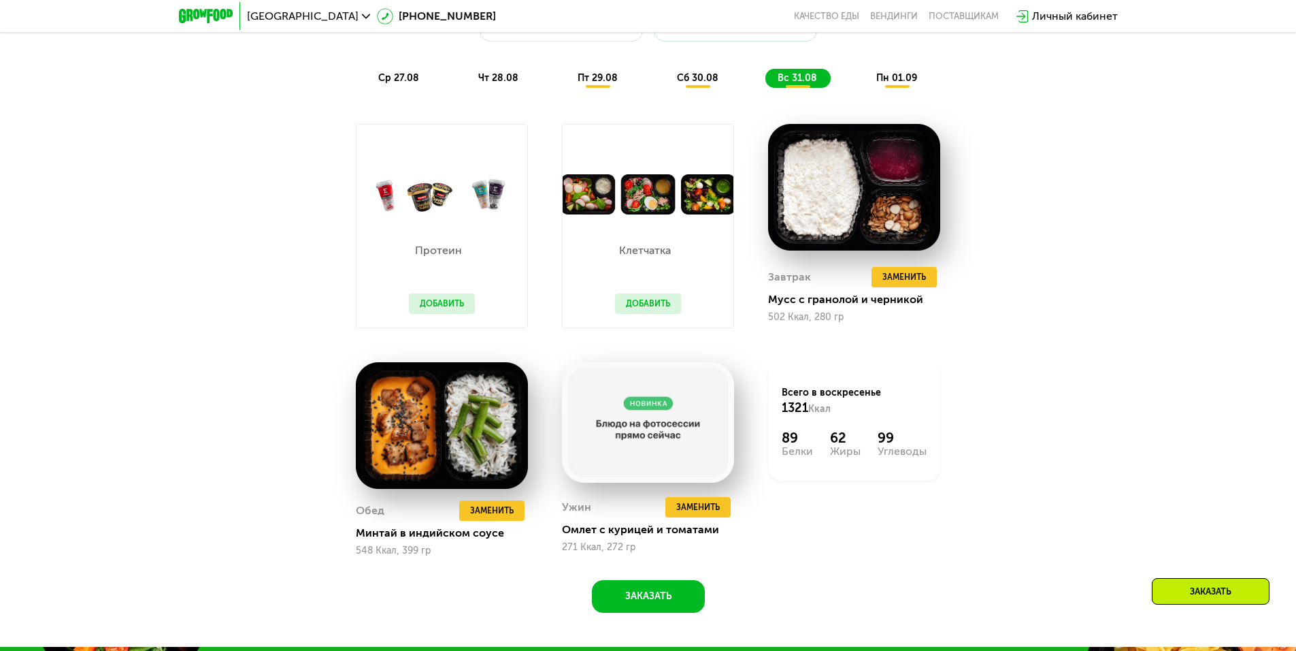
click at [695, 84] on span "сб 30.08" at bounding box center [698, 78] width 42 height 12
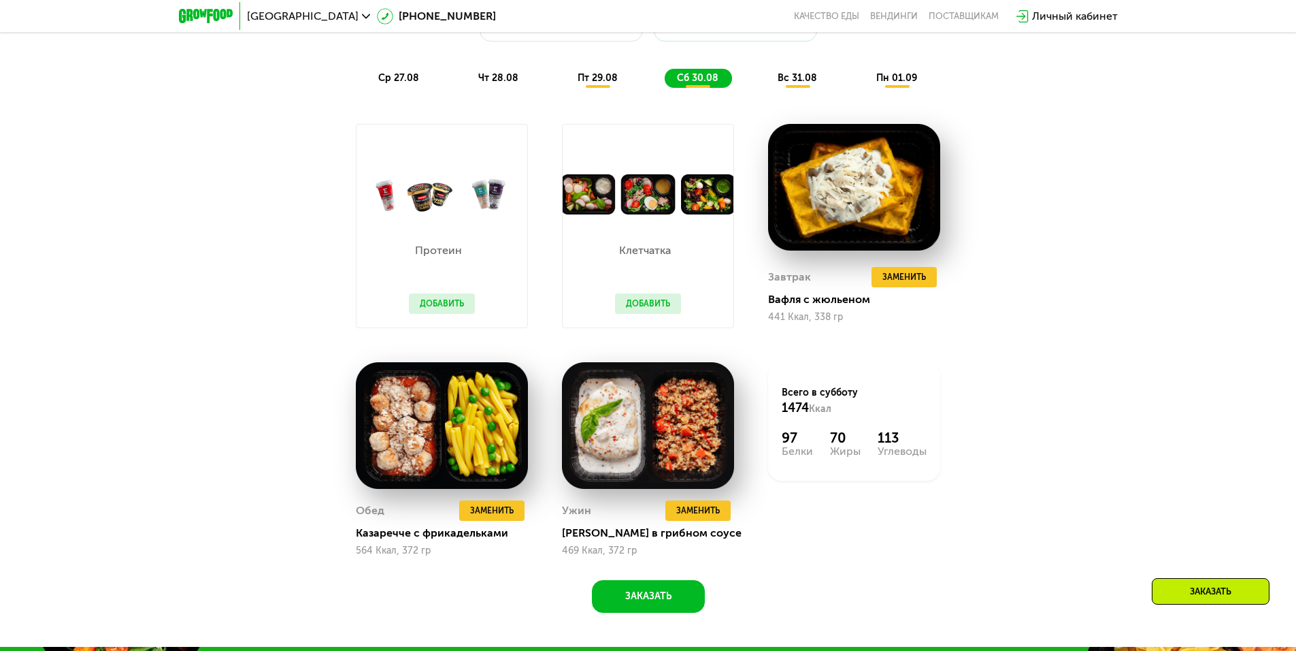
click at [596, 79] on span "пт 29.08" at bounding box center [598, 78] width 40 height 12
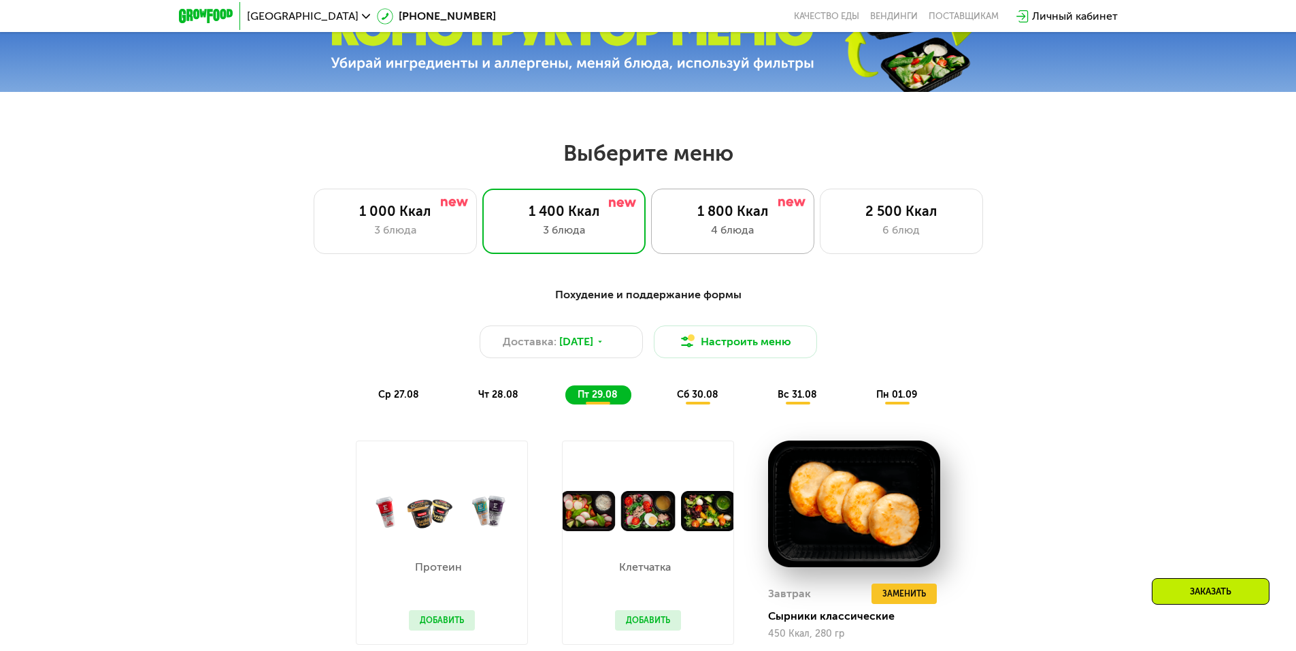
scroll to position [599, 0]
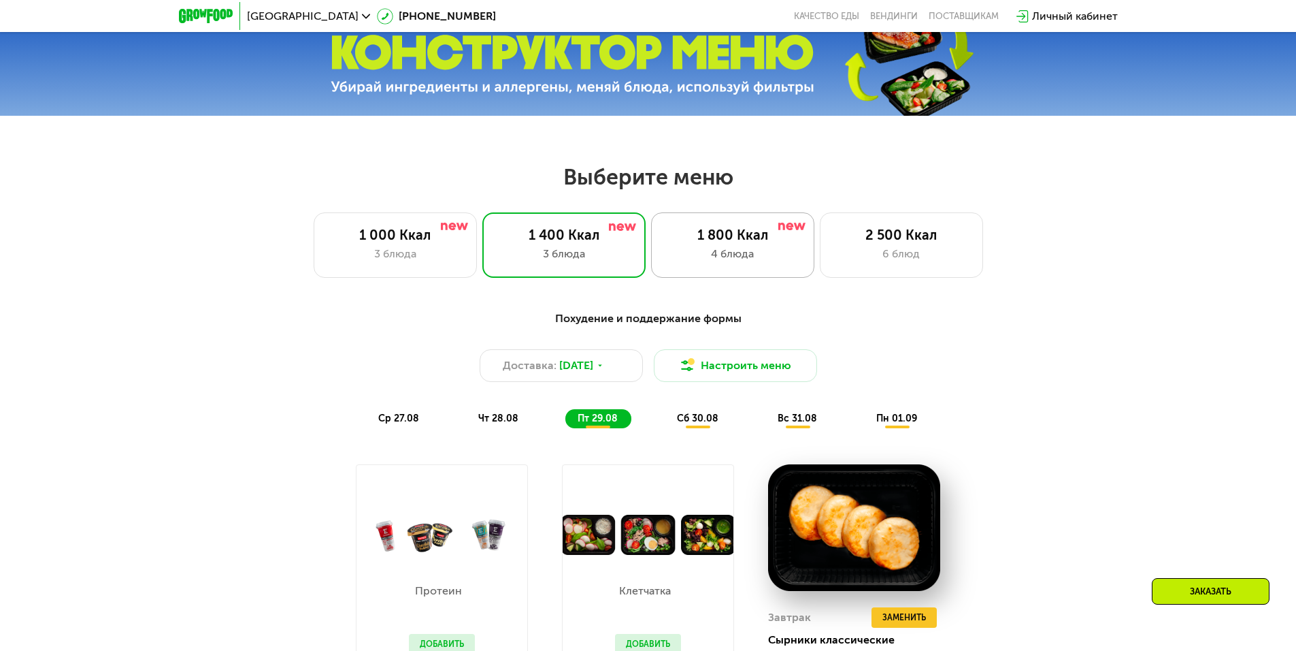
click at [753, 251] on div "4 блюда" at bounding box center [733, 254] width 135 height 16
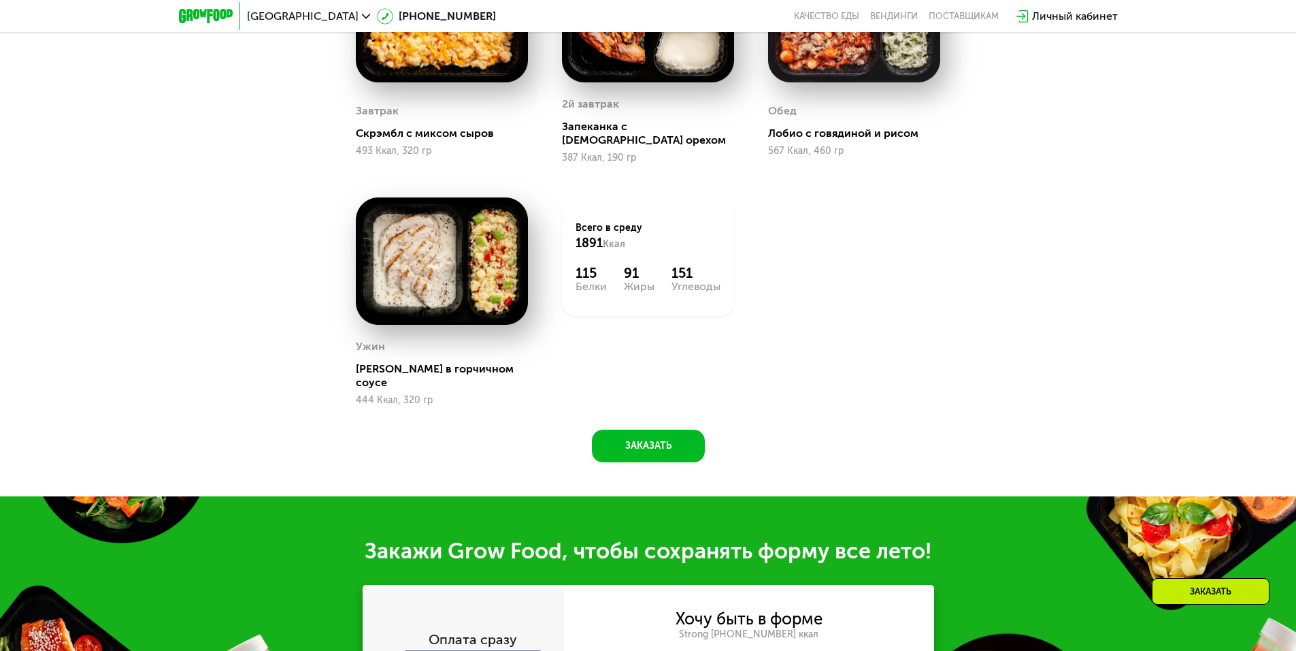
scroll to position [1143, 0]
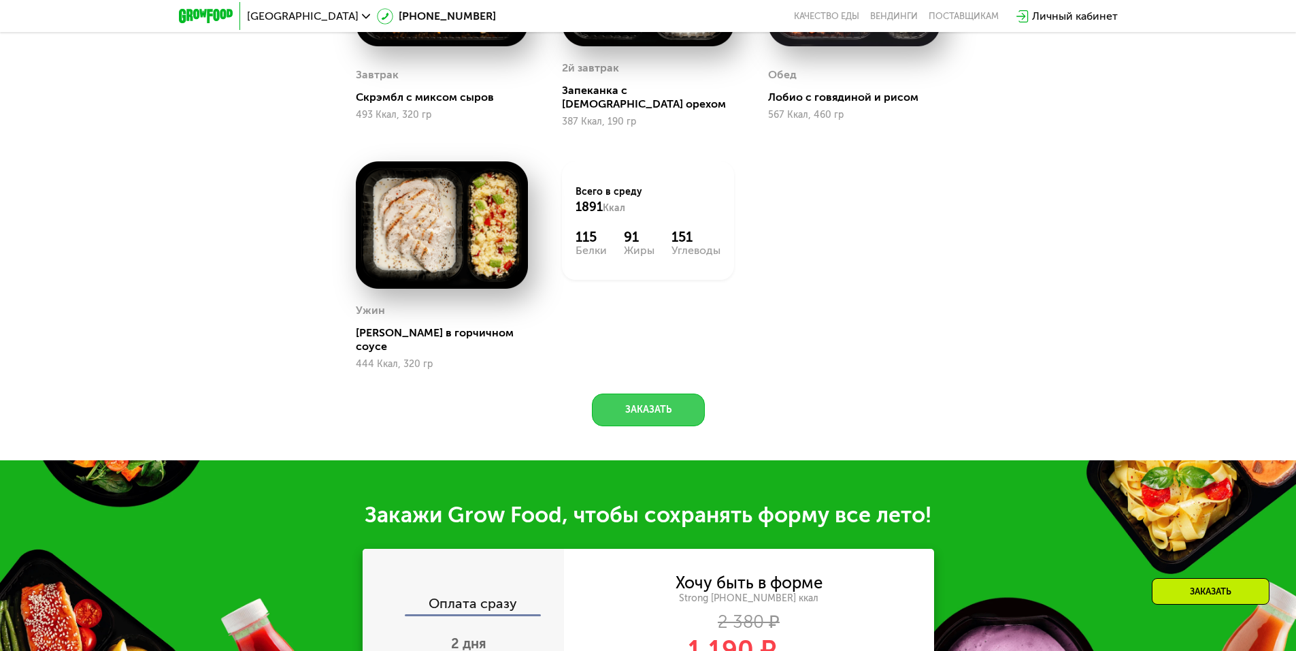
click at [664, 393] on button "Заказать" at bounding box center [648, 409] width 113 height 33
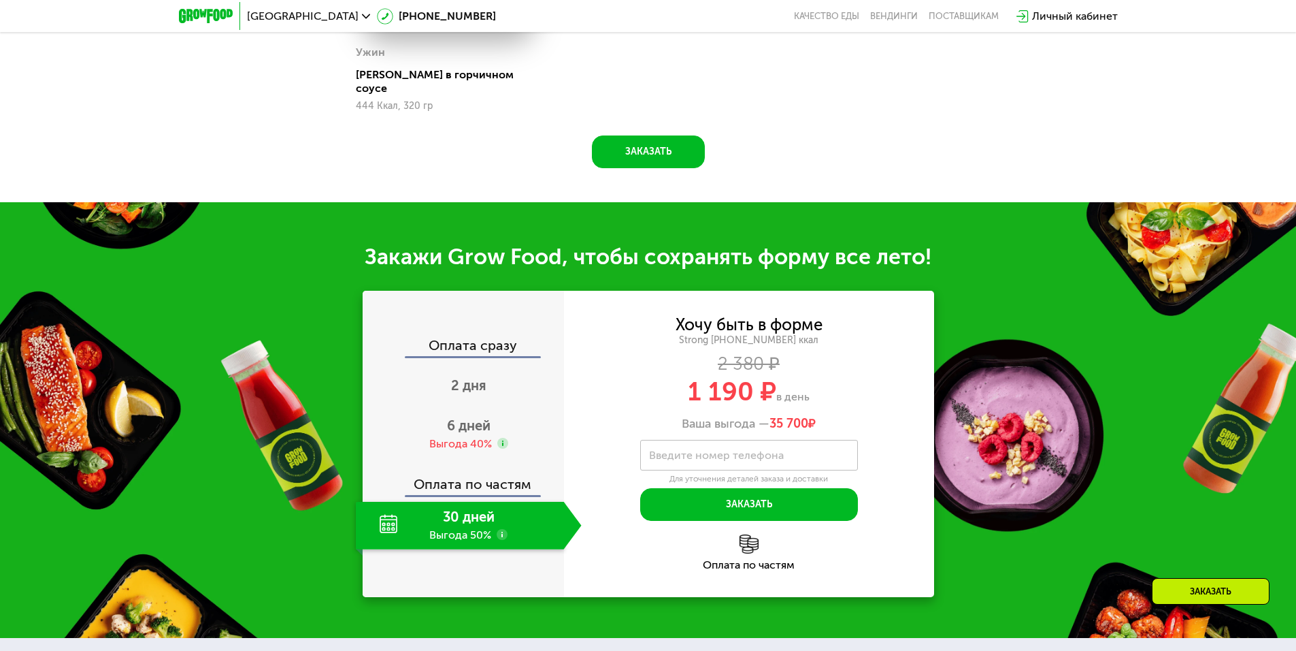
scroll to position [1581, 0]
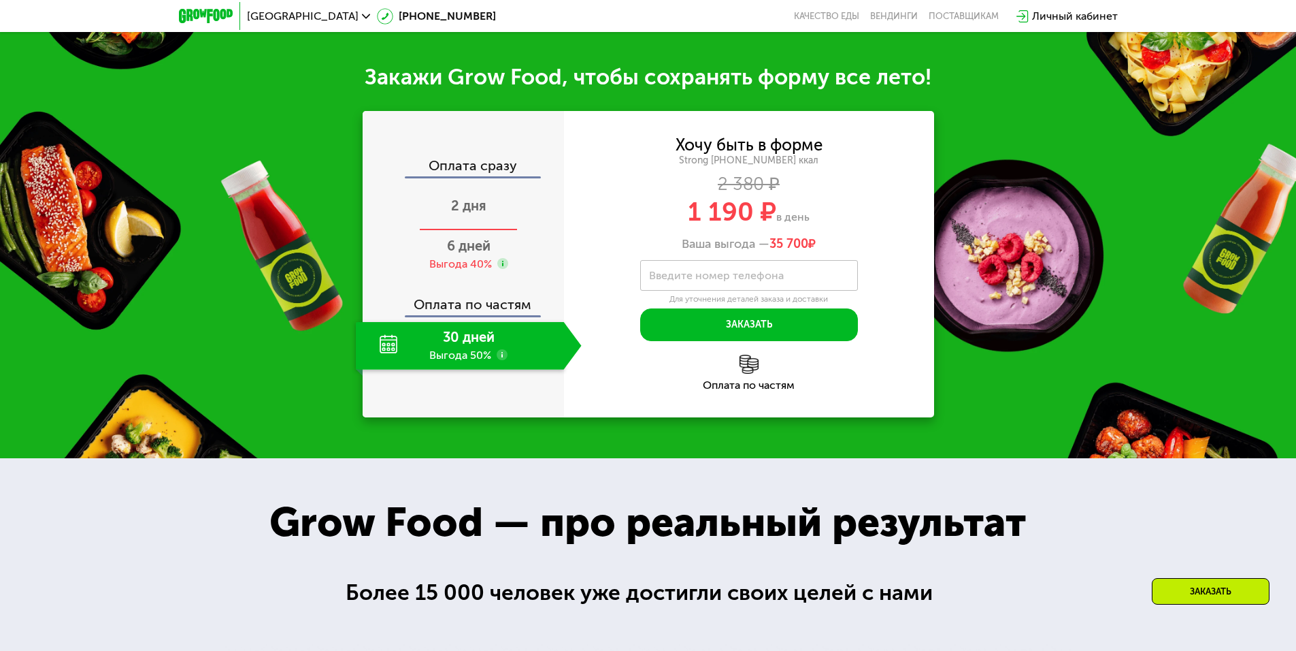
click at [459, 197] on span "2 дня" at bounding box center [468, 205] width 35 height 16
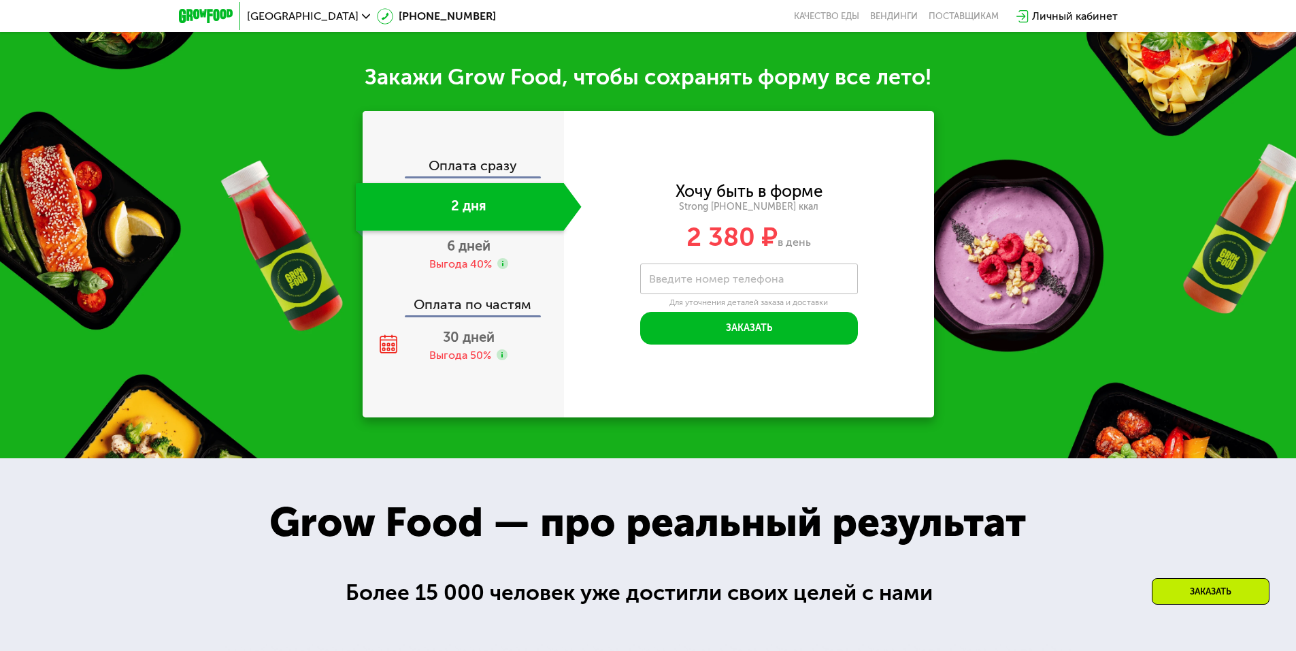
click at [475, 159] on div "Оплата сразу" at bounding box center [464, 168] width 200 height 18
click at [468, 257] on div "Выгода 40%" at bounding box center [460, 264] width 63 height 15
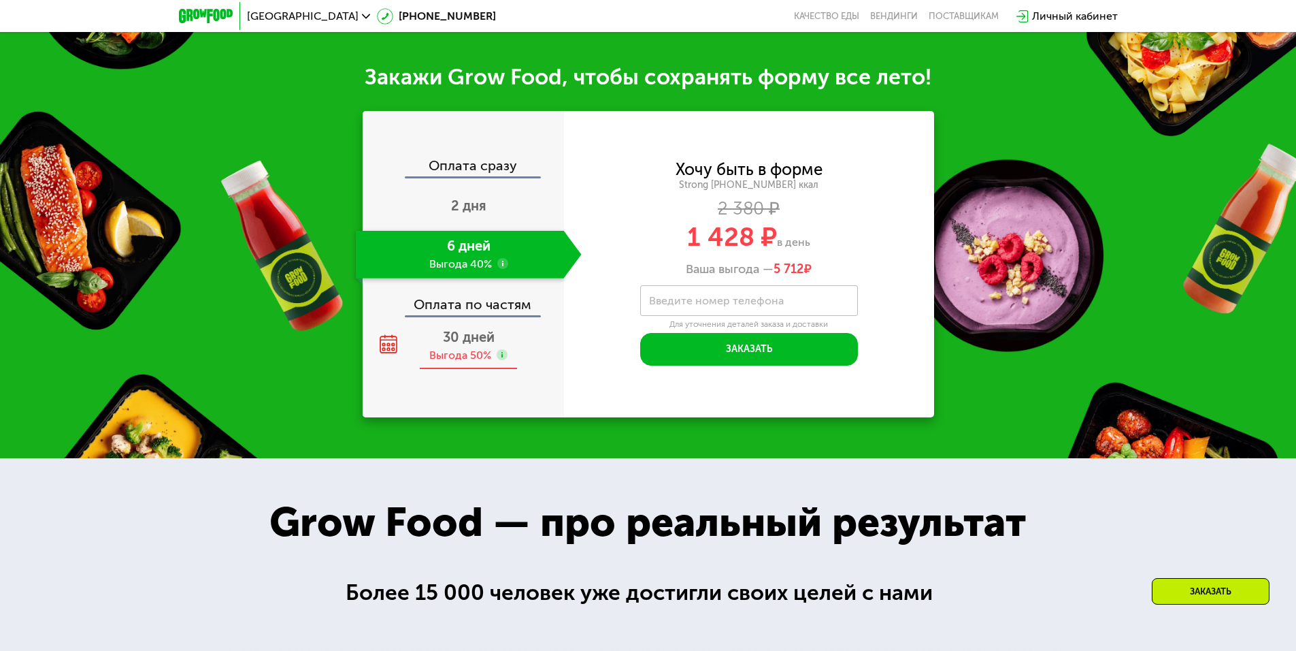
click at [470, 348] on div "Выгода 50%" at bounding box center [460, 355] width 62 height 15
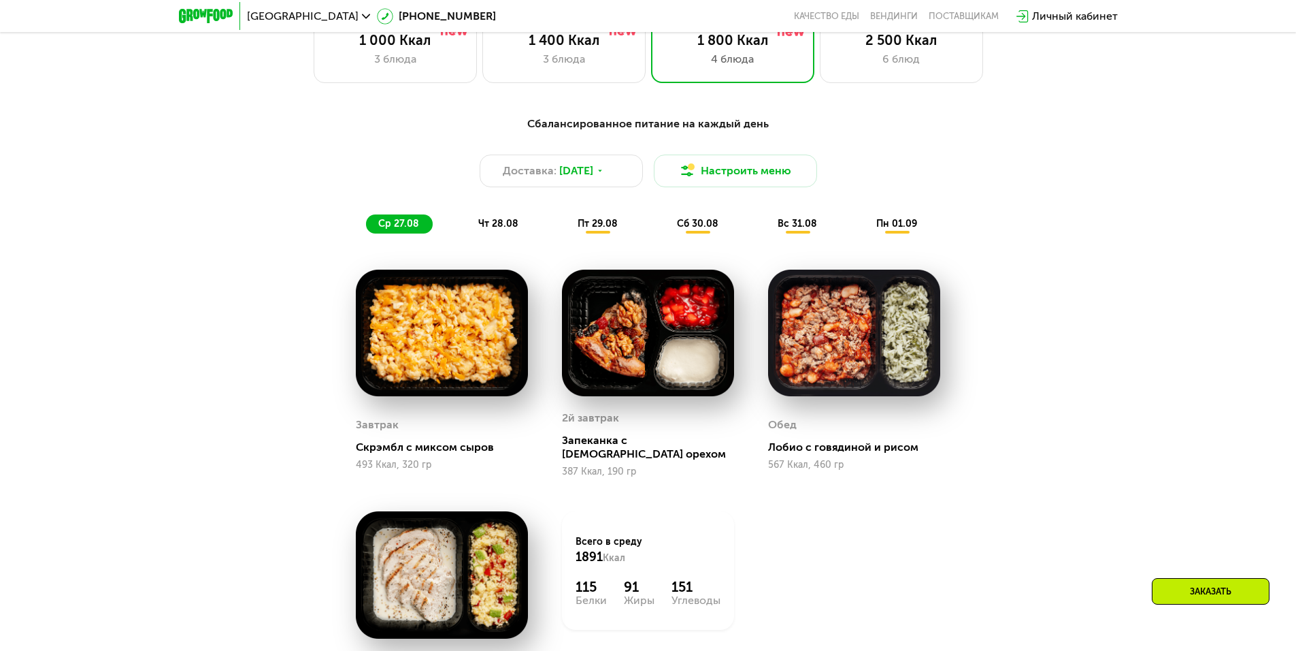
scroll to position [492, 0]
